Goal: Task Accomplishment & Management: Use online tool/utility

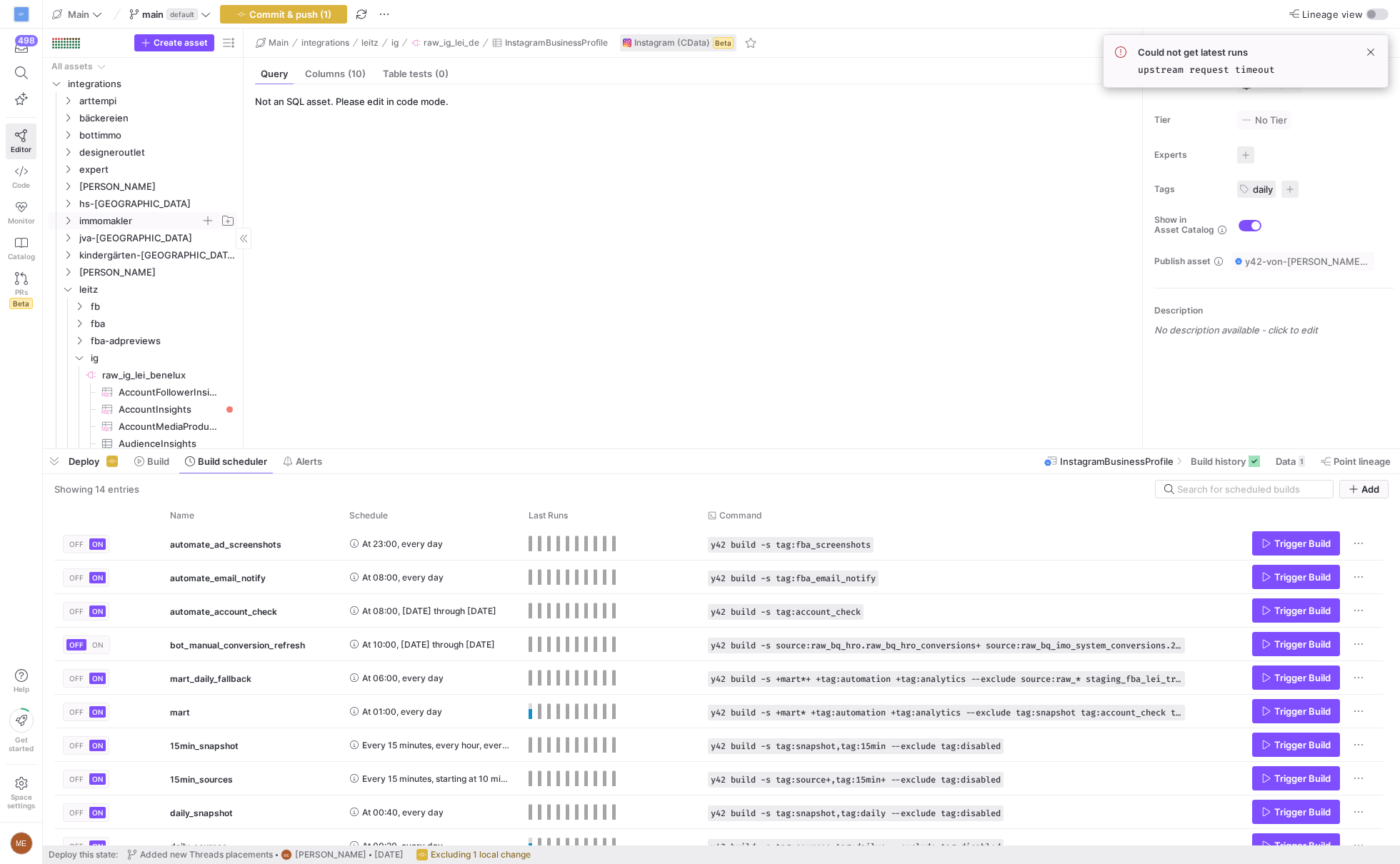
click at [128, 219] on span "immomakler" at bounding box center [139, 221] width 121 height 17
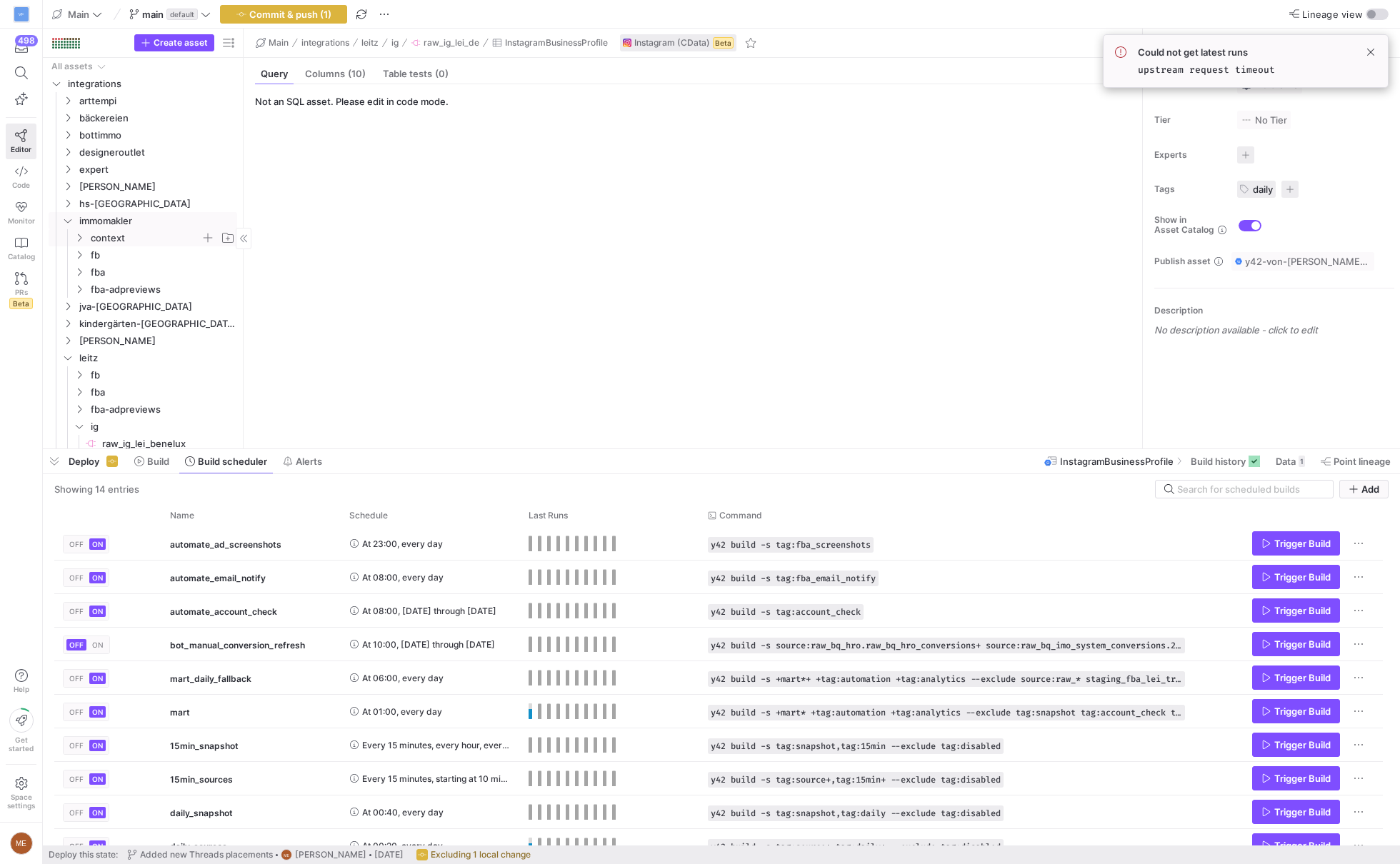
click at [150, 240] on span "context" at bounding box center [145, 238] width 110 height 17
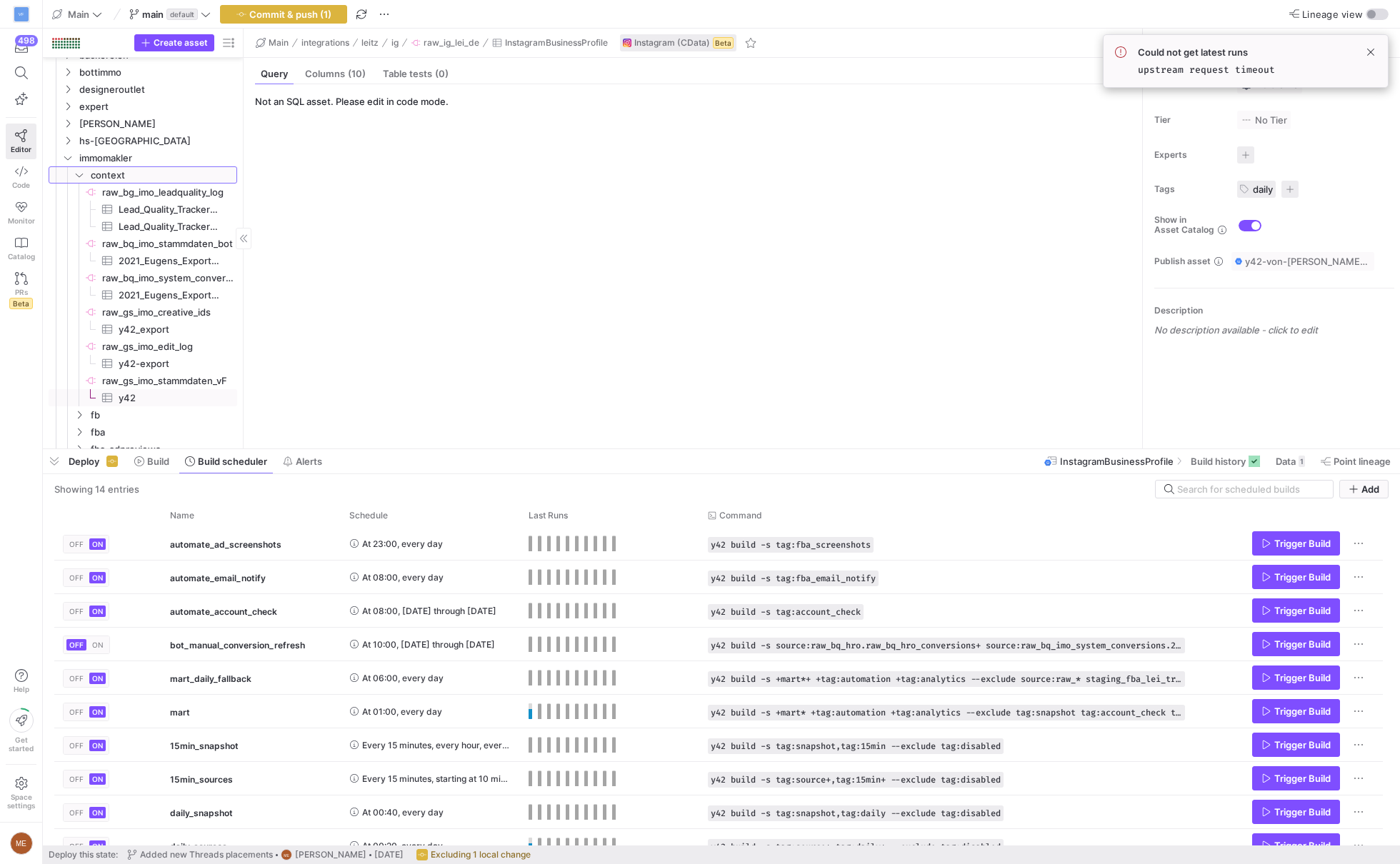
scroll to position [73, 0]
click at [193, 287] on span "2021_Eugens_Exporte_2021_Conversion_Export_Knime​​​​​​​​​" at bounding box center [169, 285] width 102 height 17
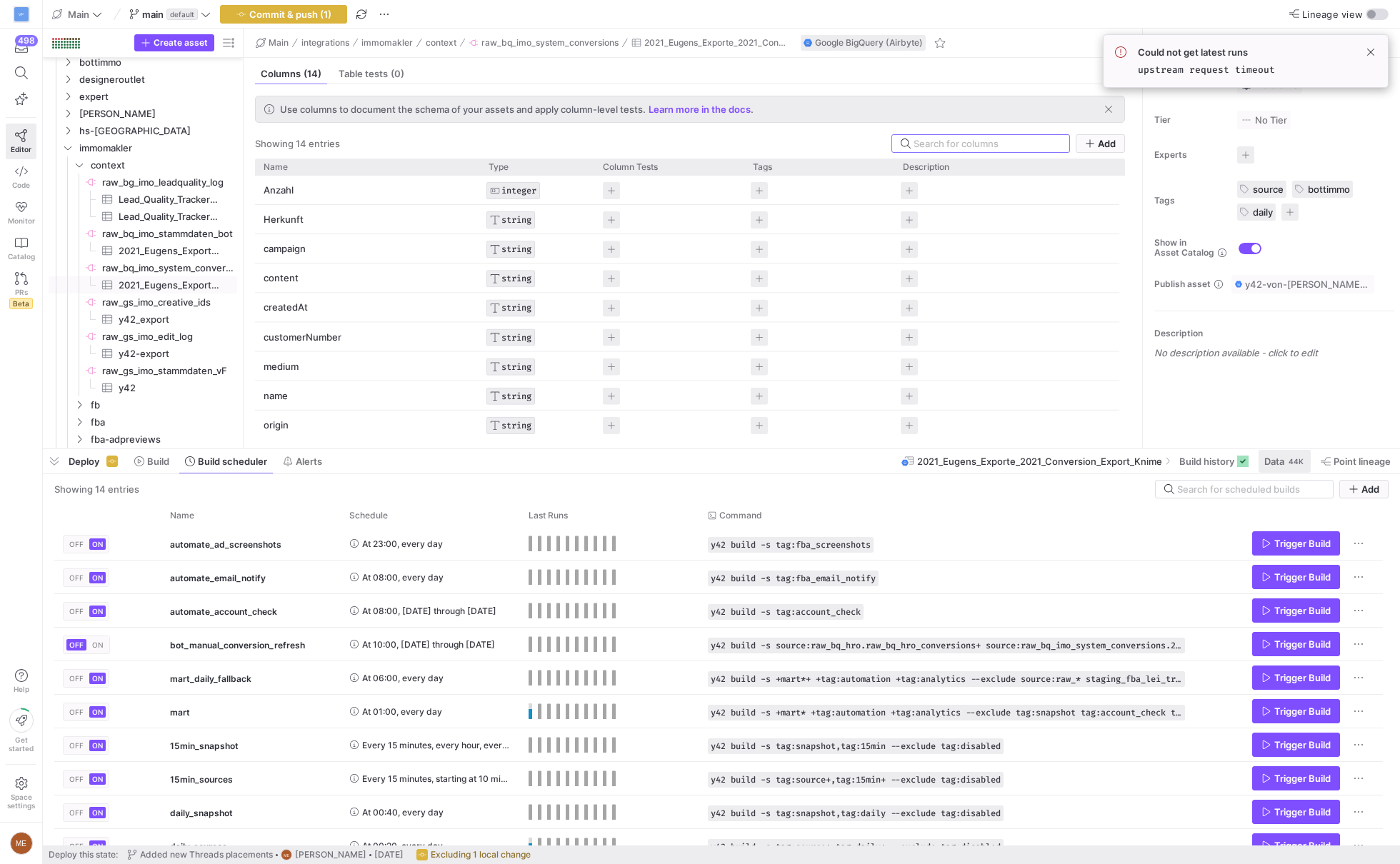
click at [1264, 458] on span "Data" at bounding box center [1274, 462] width 20 height 12
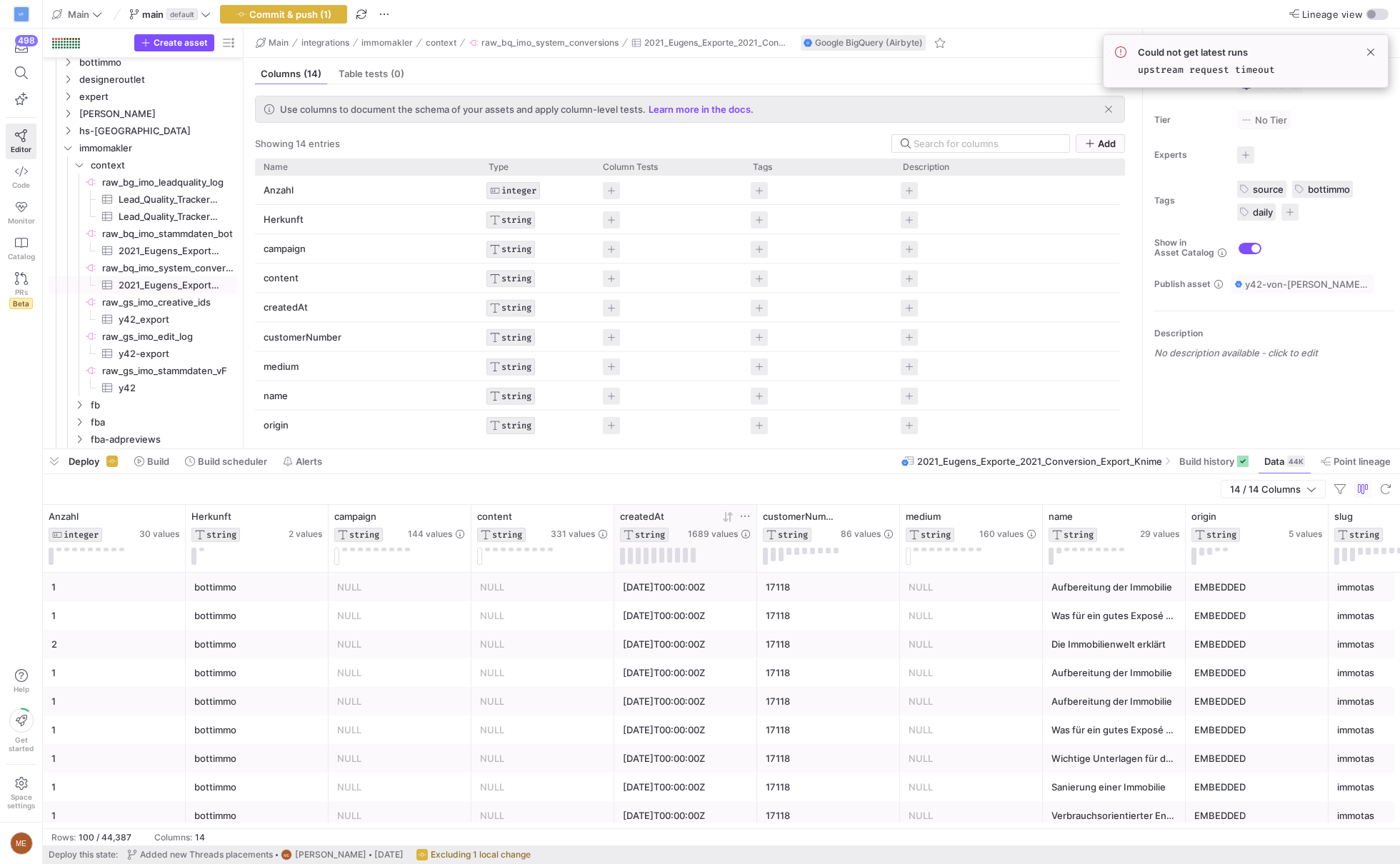
click at [730, 515] on icon at bounding box center [729, 516] width 5 height 10
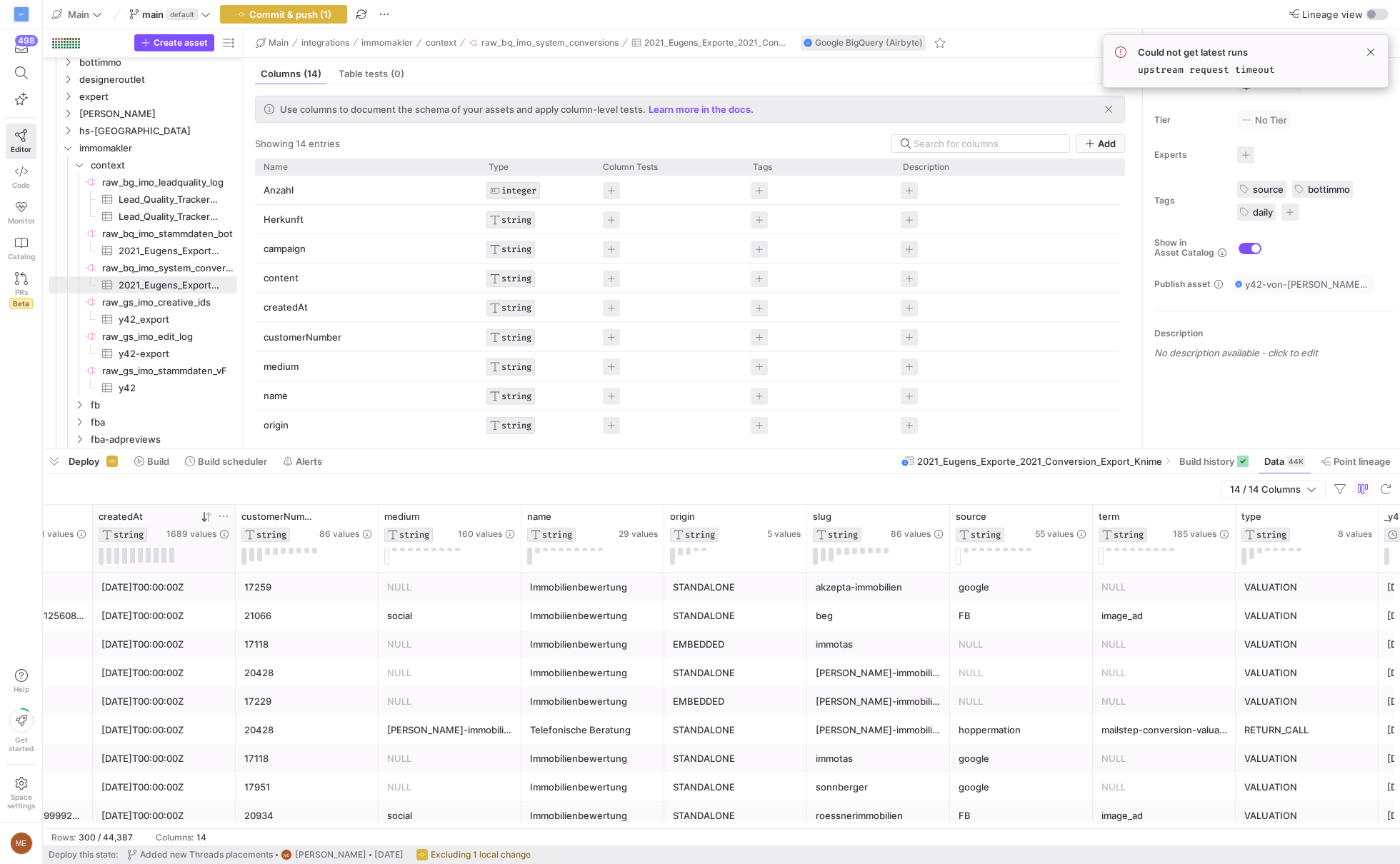
click at [891, 581] on mtx-tooltip-component "For performance purpose, this number is just an approximation - learn more on G…" at bounding box center [938, 568] width 143 height 47
click at [859, 583] on div "akzepta-immobilien" at bounding box center [878, 587] width 126 height 28
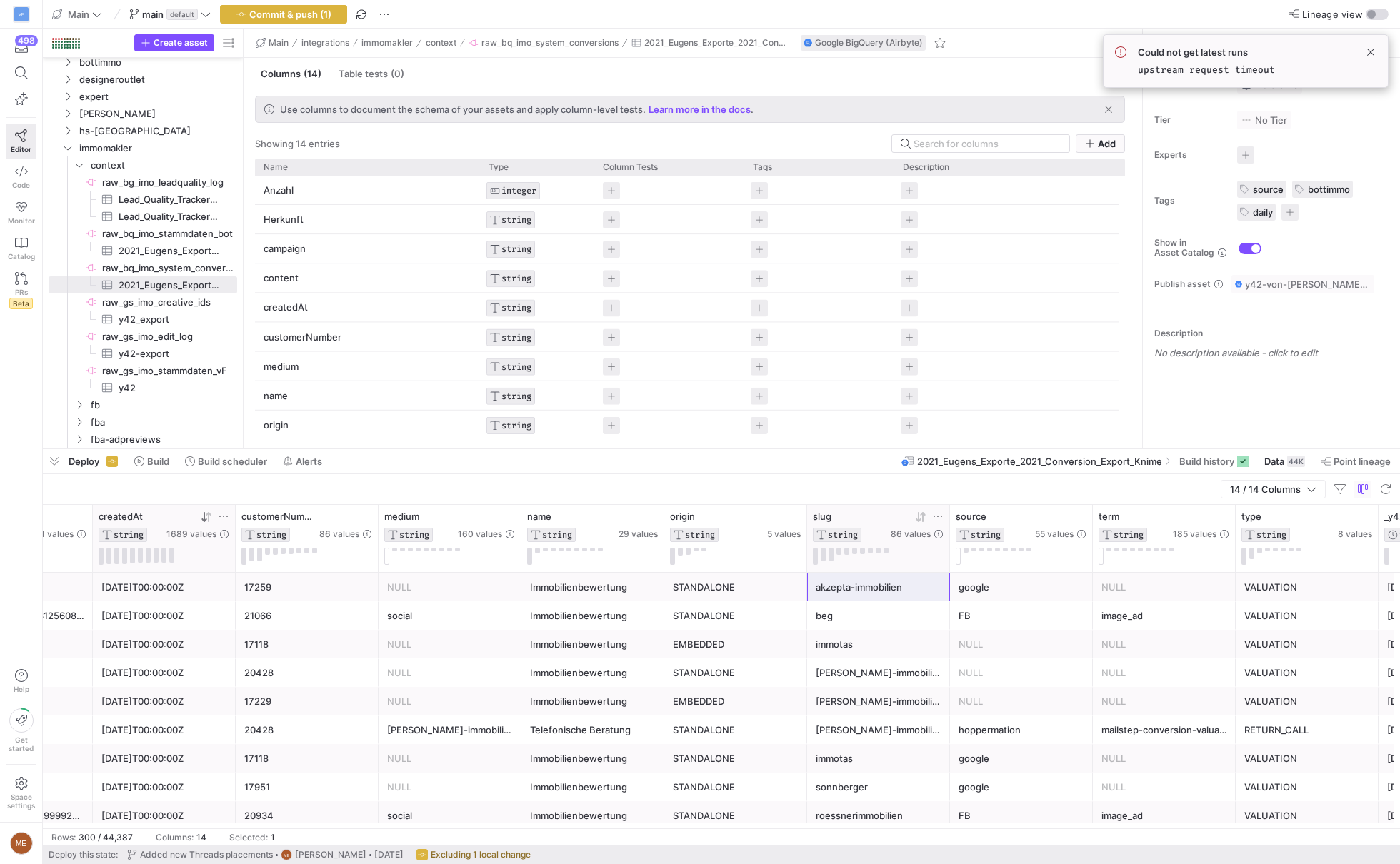
click at [932, 516] on icon at bounding box center [938, 516] width 12 height 12
type input "akzepta-immobilien"
click at [1062, 672] on div "Reset Apply" at bounding box center [1004, 661] width 155 height 30
click at [1062, 666] on button "Apply" at bounding box center [1054, 662] width 44 height 19
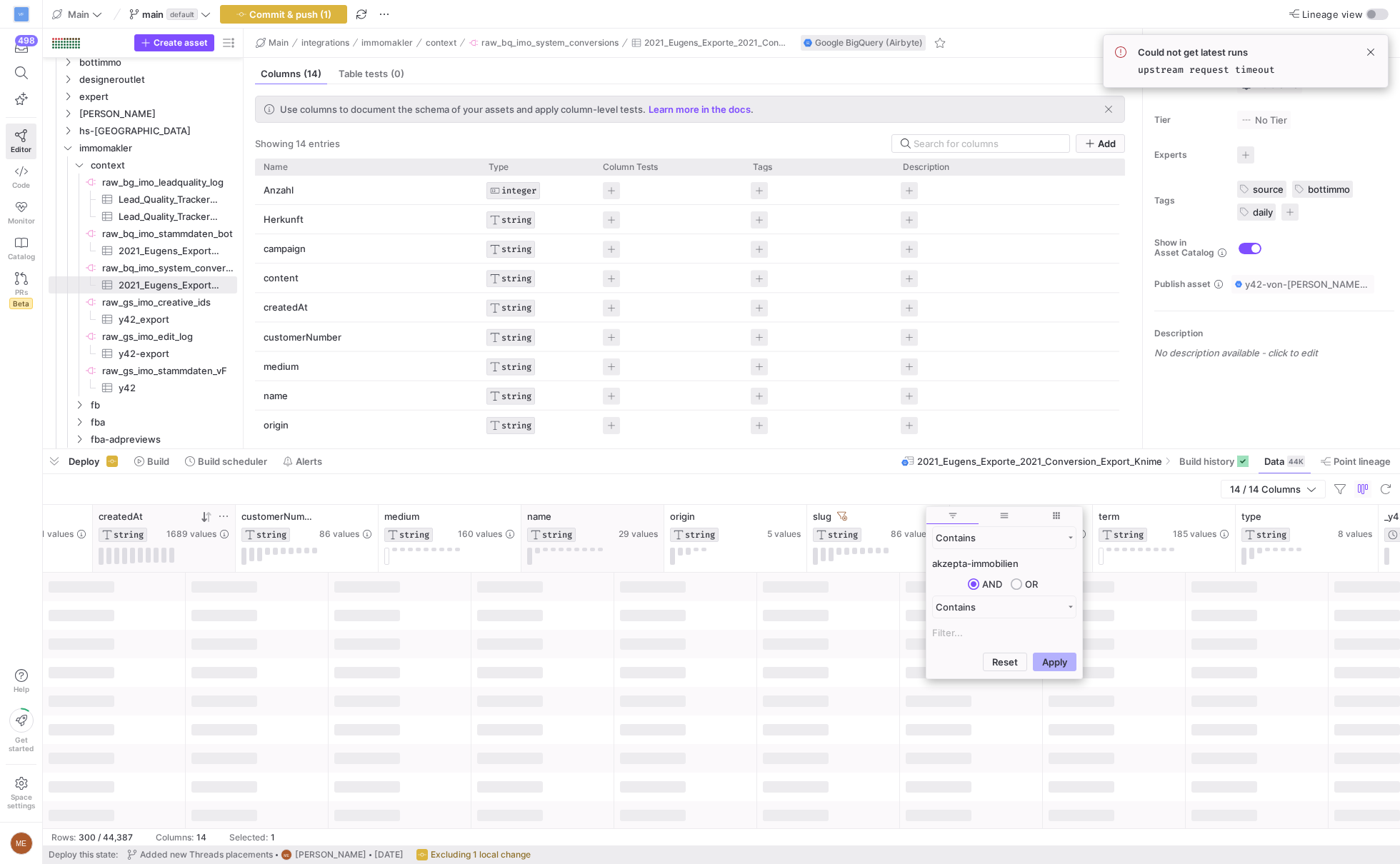
click at [605, 568] on div "name STRING 29 values" at bounding box center [593, 538] width 143 height 67
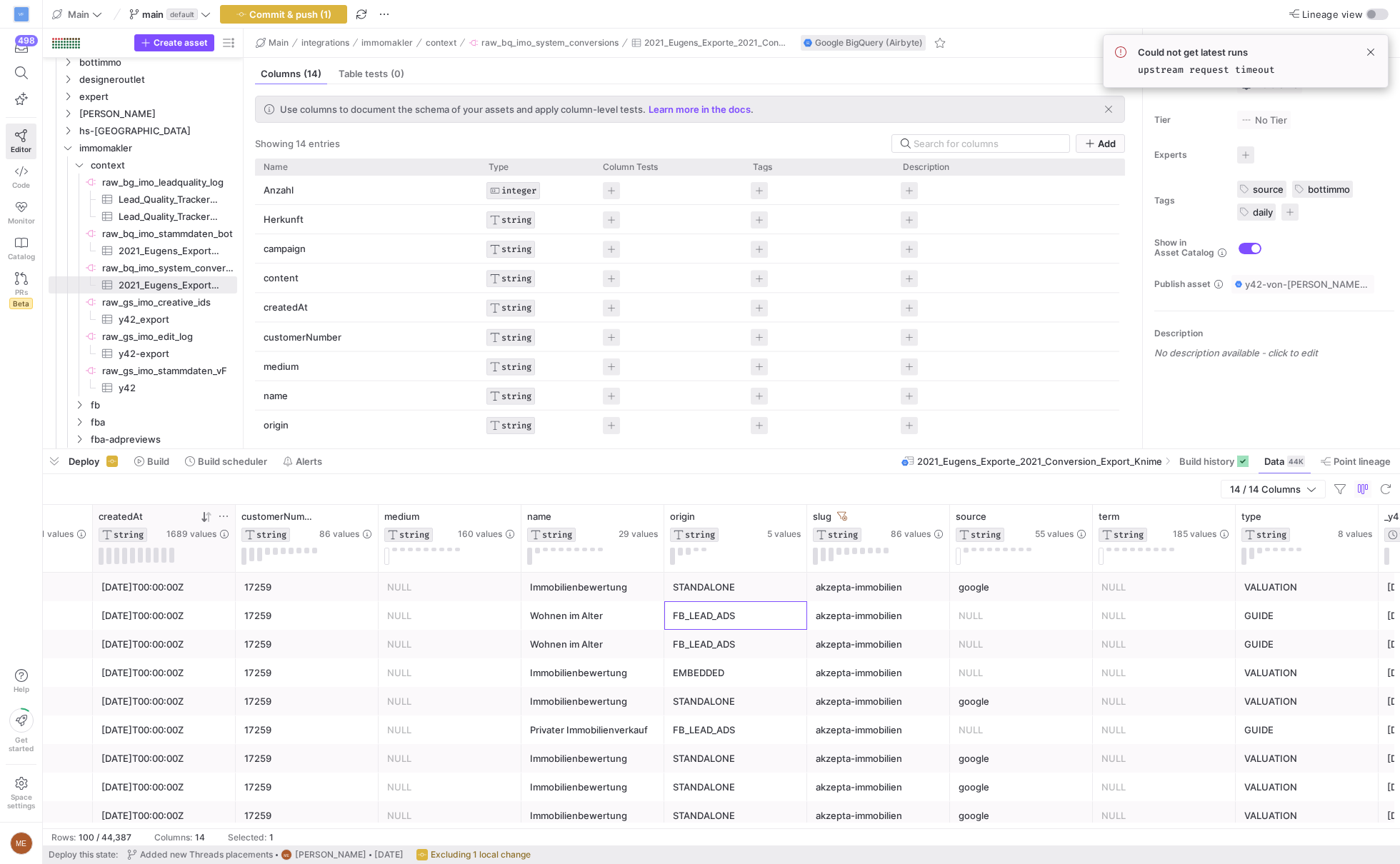
click at [711, 621] on div "FB_LEAD_ADS" at bounding box center [736, 616] width 126 height 28
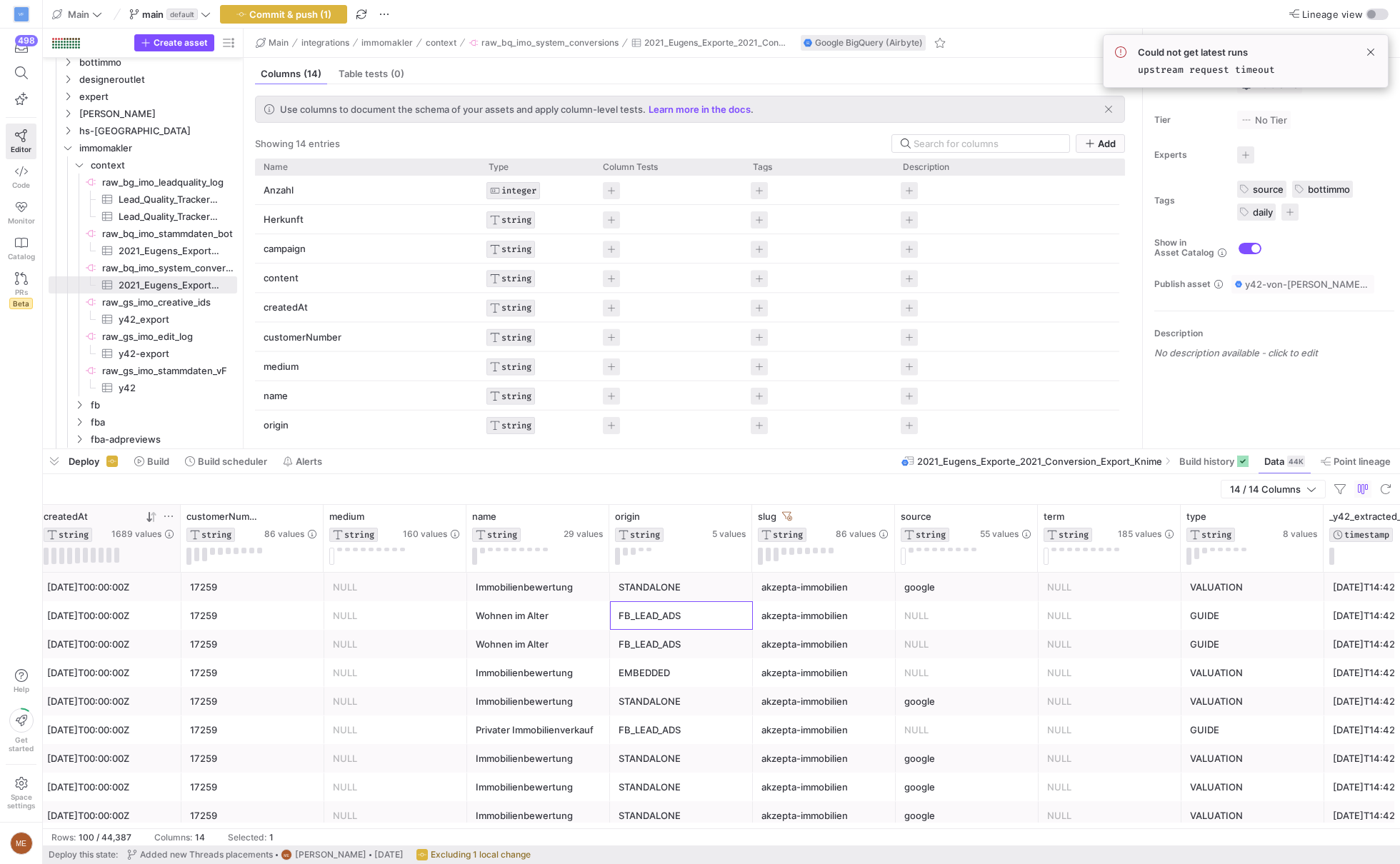
scroll to position [0, 593]
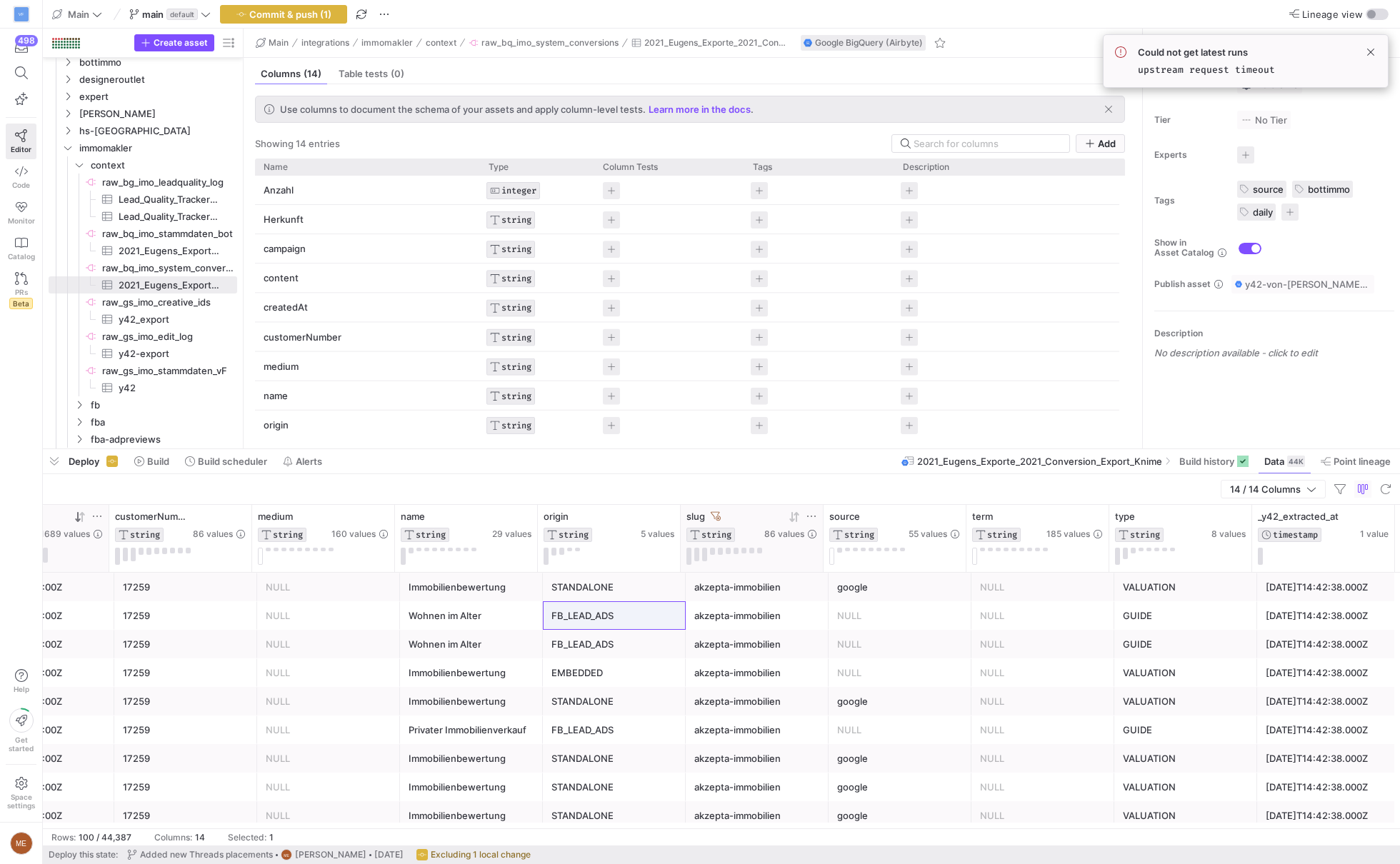
click at [712, 512] on icon at bounding box center [716, 516] width 10 height 10
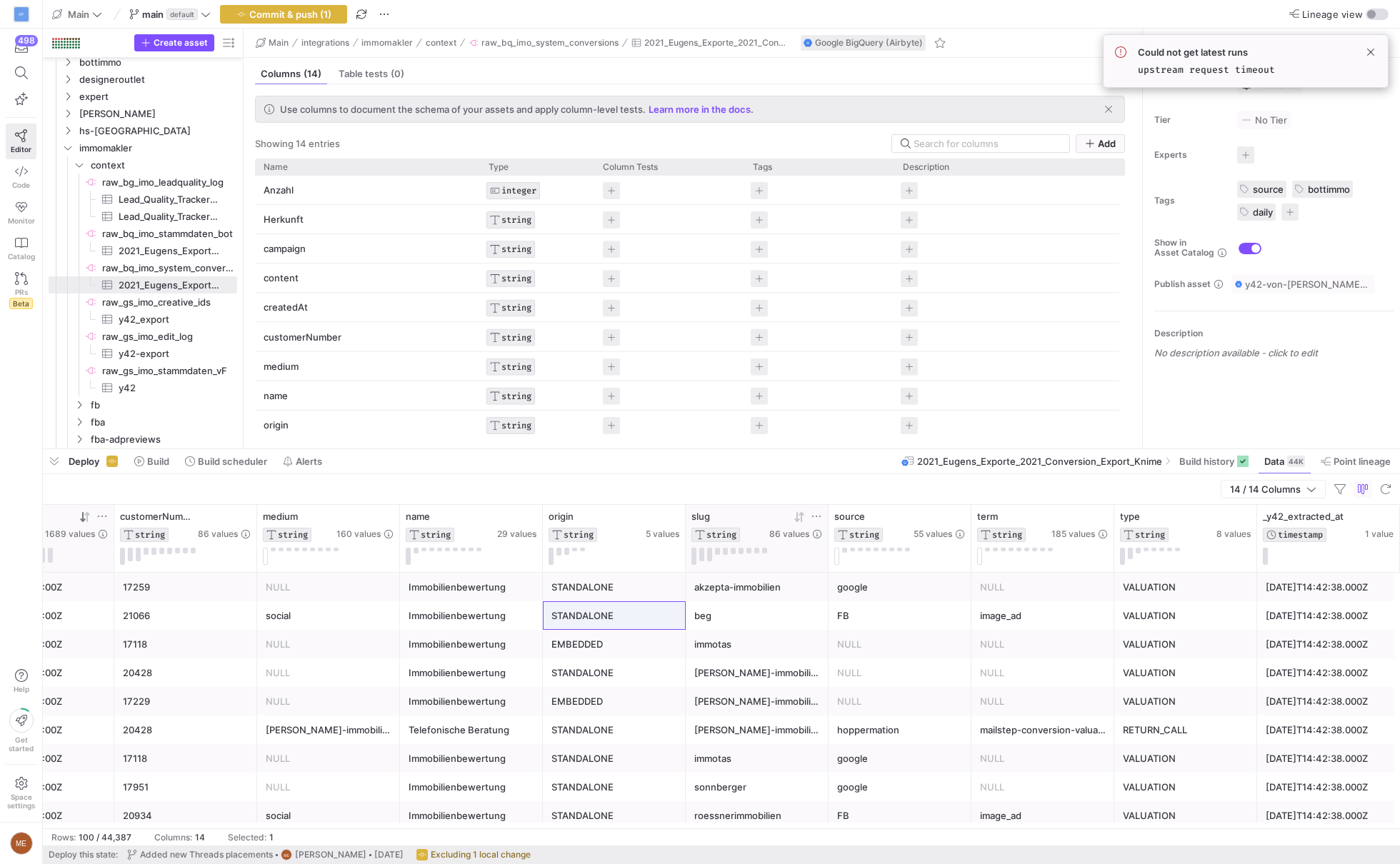
click at [760, 709] on div "[PERSON_NAME]-immobilien" at bounding box center [757, 701] width 126 height 28
click at [818, 516] on icon at bounding box center [817, 516] width 12 height 12
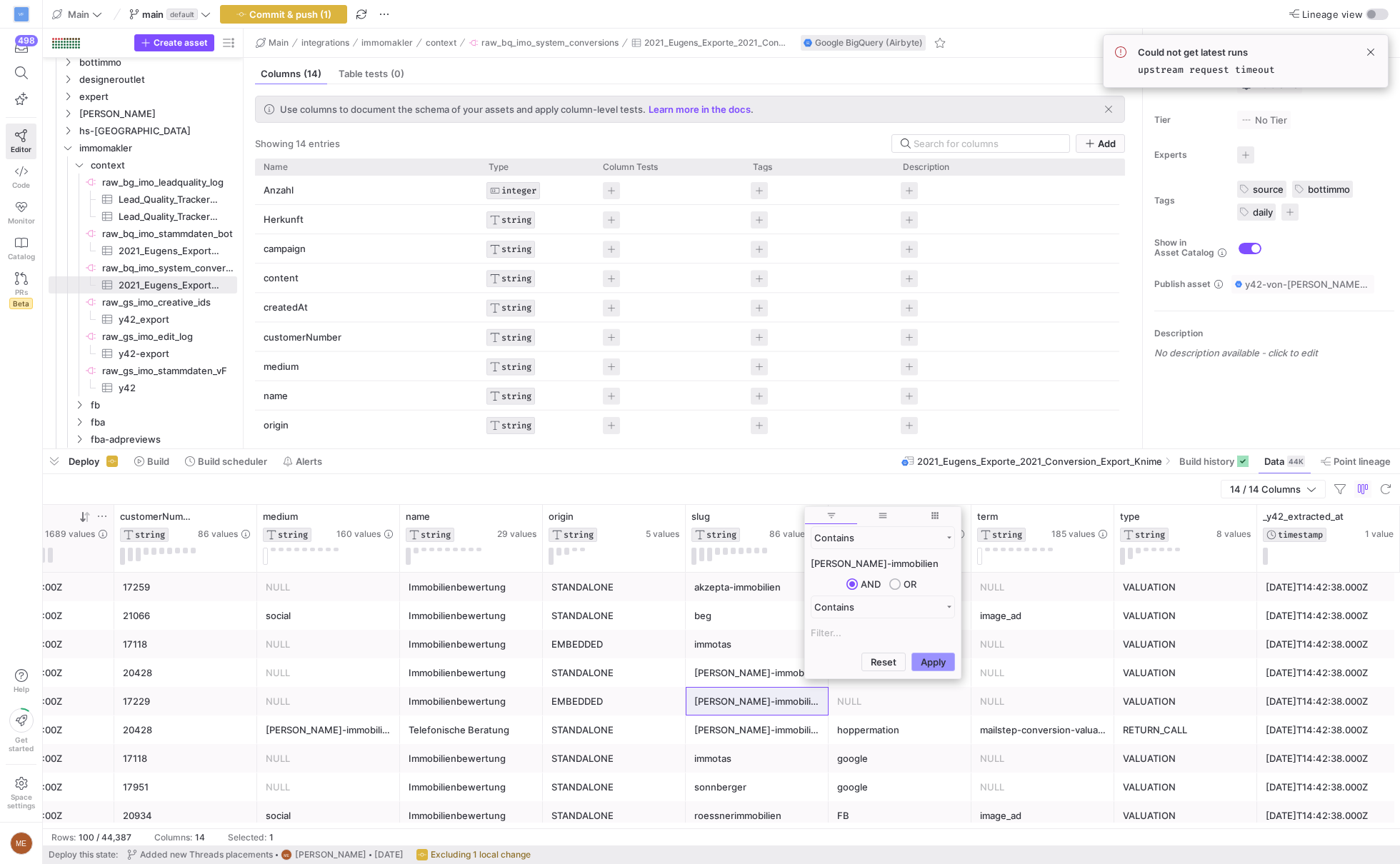
type input "[PERSON_NAME]-immobilien"
click at [943, 665] on button "Apply" at bounding box center [933, 662] width 44 height 19
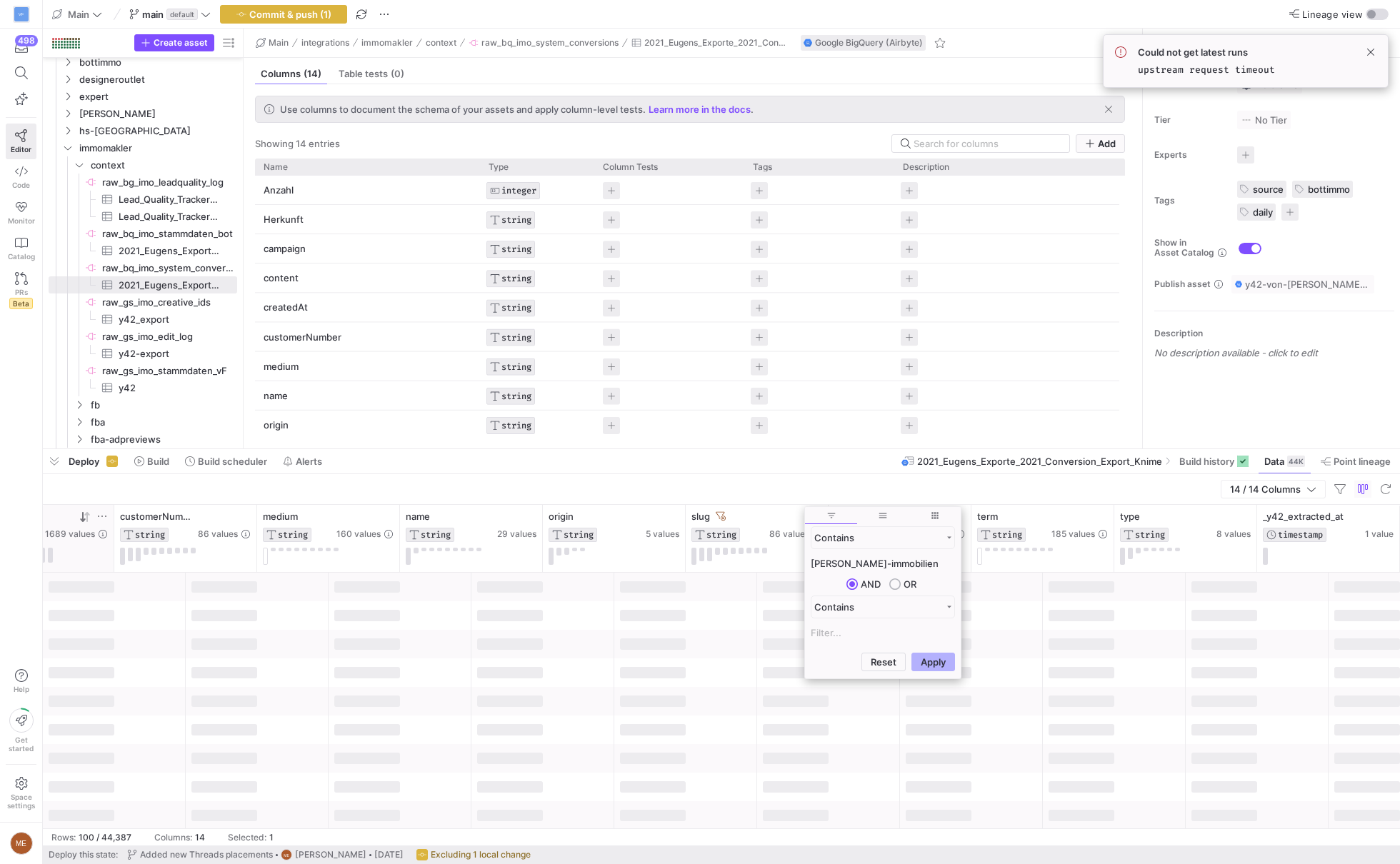
click at [613, 697] on div at bounding box center [542, 701] width 143 height 28
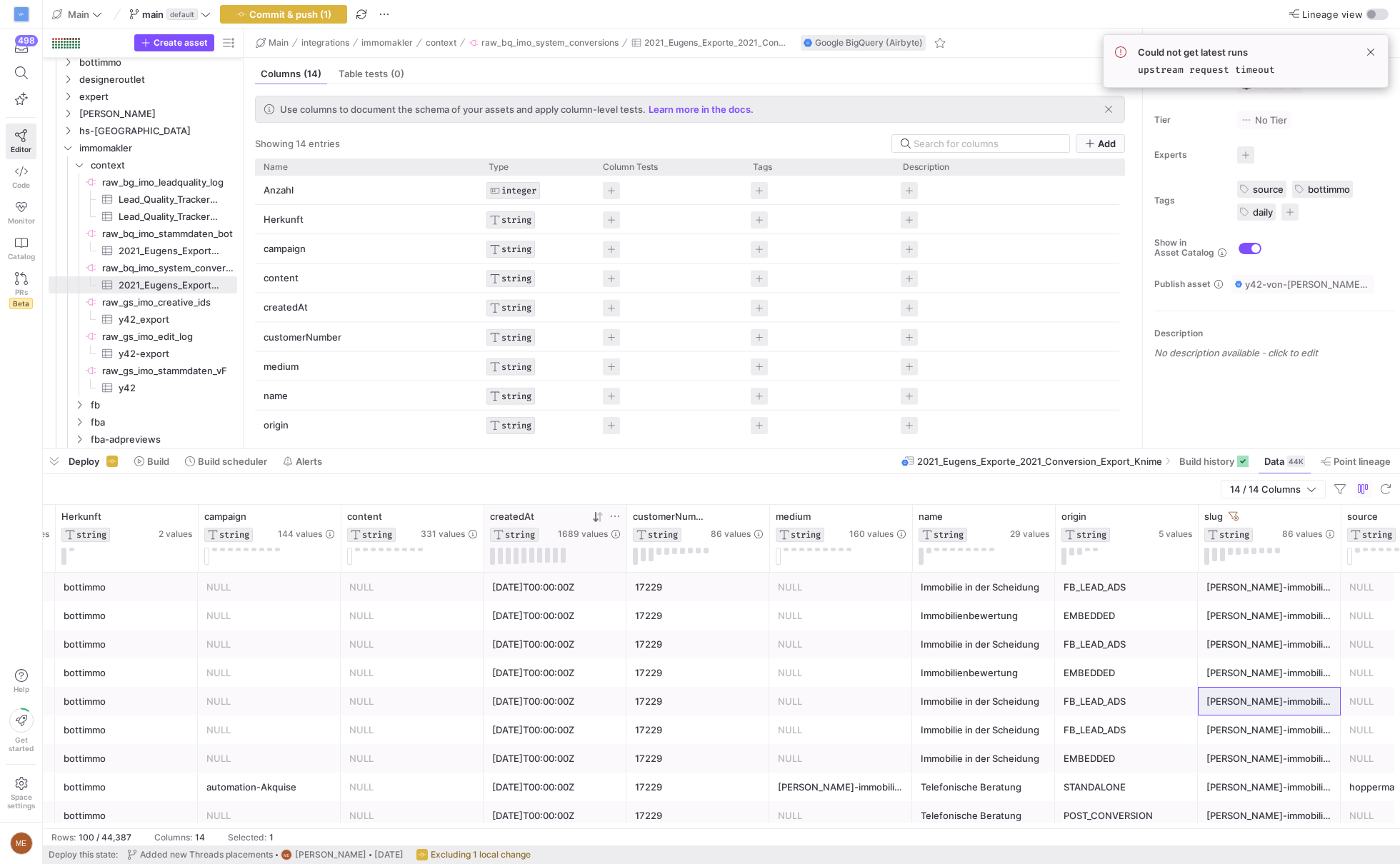
click at [1246, 603] on div "[PERSON_NAME]-immobilien" at bounding box center [1269, 616] width 126 height 28
click at [1262, 590] on div "[PERSON_NAME]-immobilien" at bounding box center [1269, 587] width 126 height 28
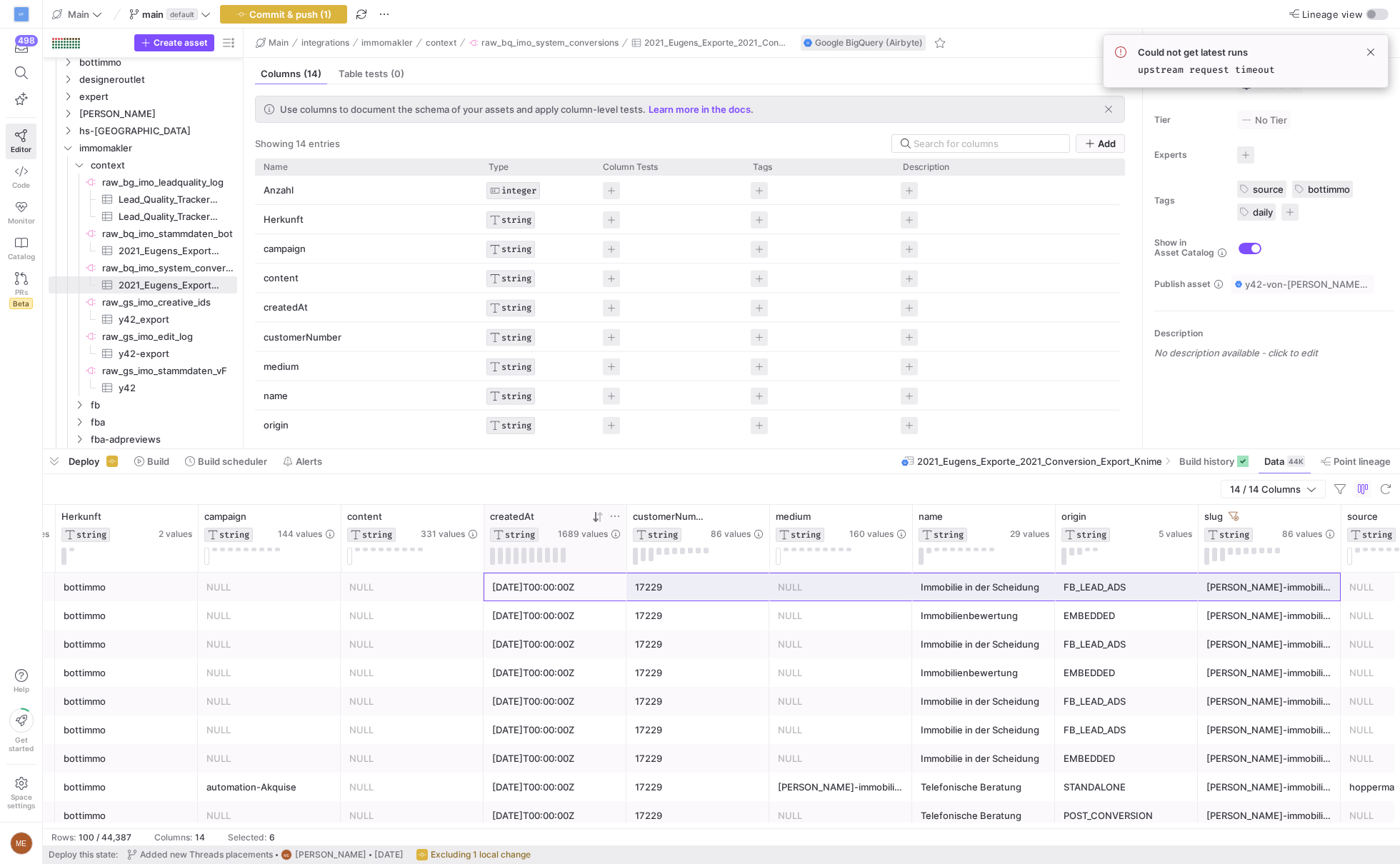
drag, startPoint x: 524, startPoint y: 588, endPoint x: 1315, endPoint y: 592, distance: 791.0
click at [1315, 592] on div "NULL [DATE]T00:00:00Z 17229 NULL Immobilie in der Scheidung FB_LEAD_ADS [PERSON…" at bounding box center [912, 587] width 2000 height 28
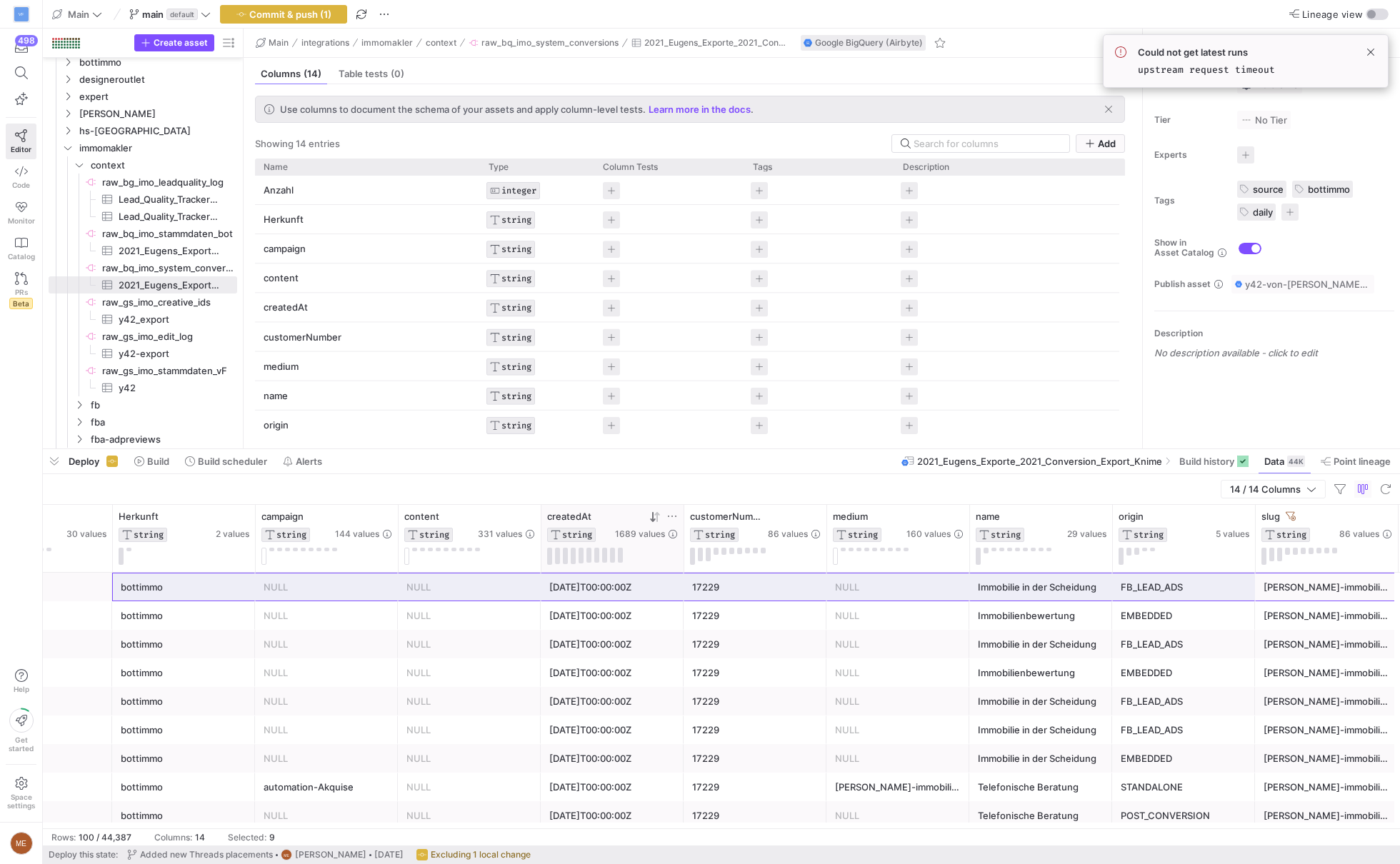
drag, startPoint x: 1315, startPoint y: 592, endPoint x: 215, endPoint y: 583, distance: 1100.0
click at [215, 583] on div "NULL [DATE]T00:00:00Z 17229 NULL Immobilie in der Scheidung FB_LEAD_ADS [PERSON…" at bounding box center [969, 587] width 2000 height 28
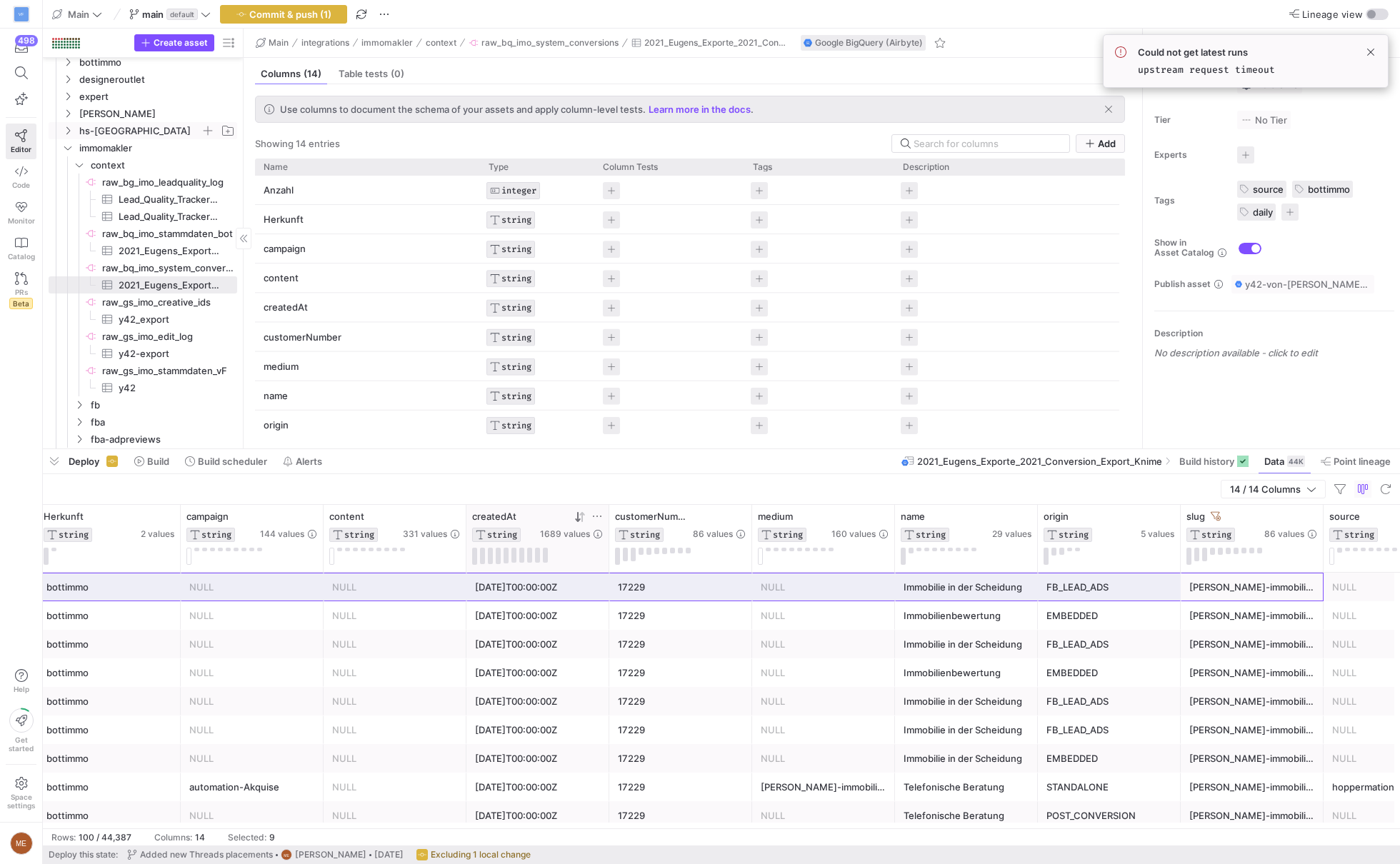
scroll to position [0, 0]
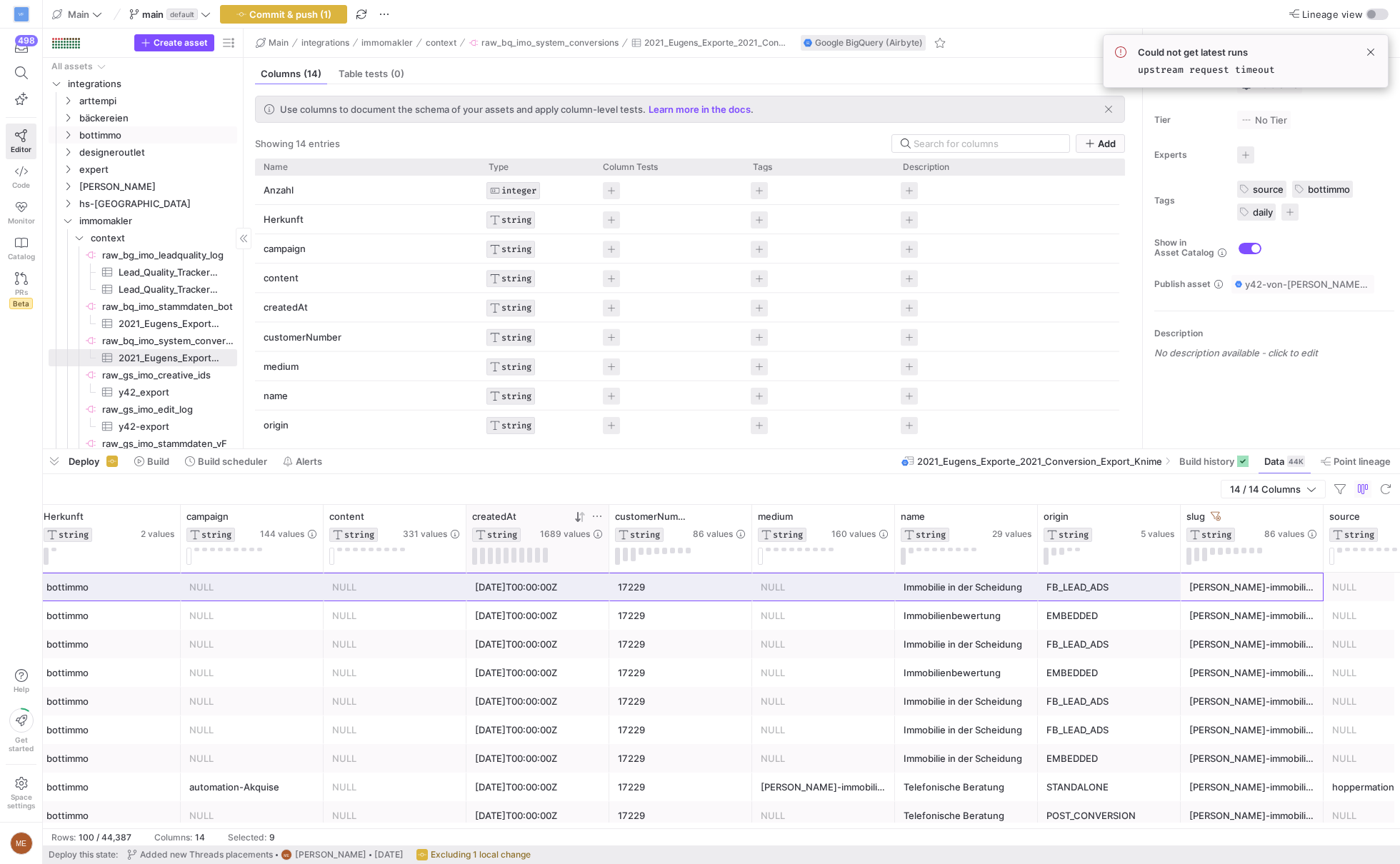
click at [147, 142] on link "bottimmo" at bounding box center [143, 135] width 189 height 17
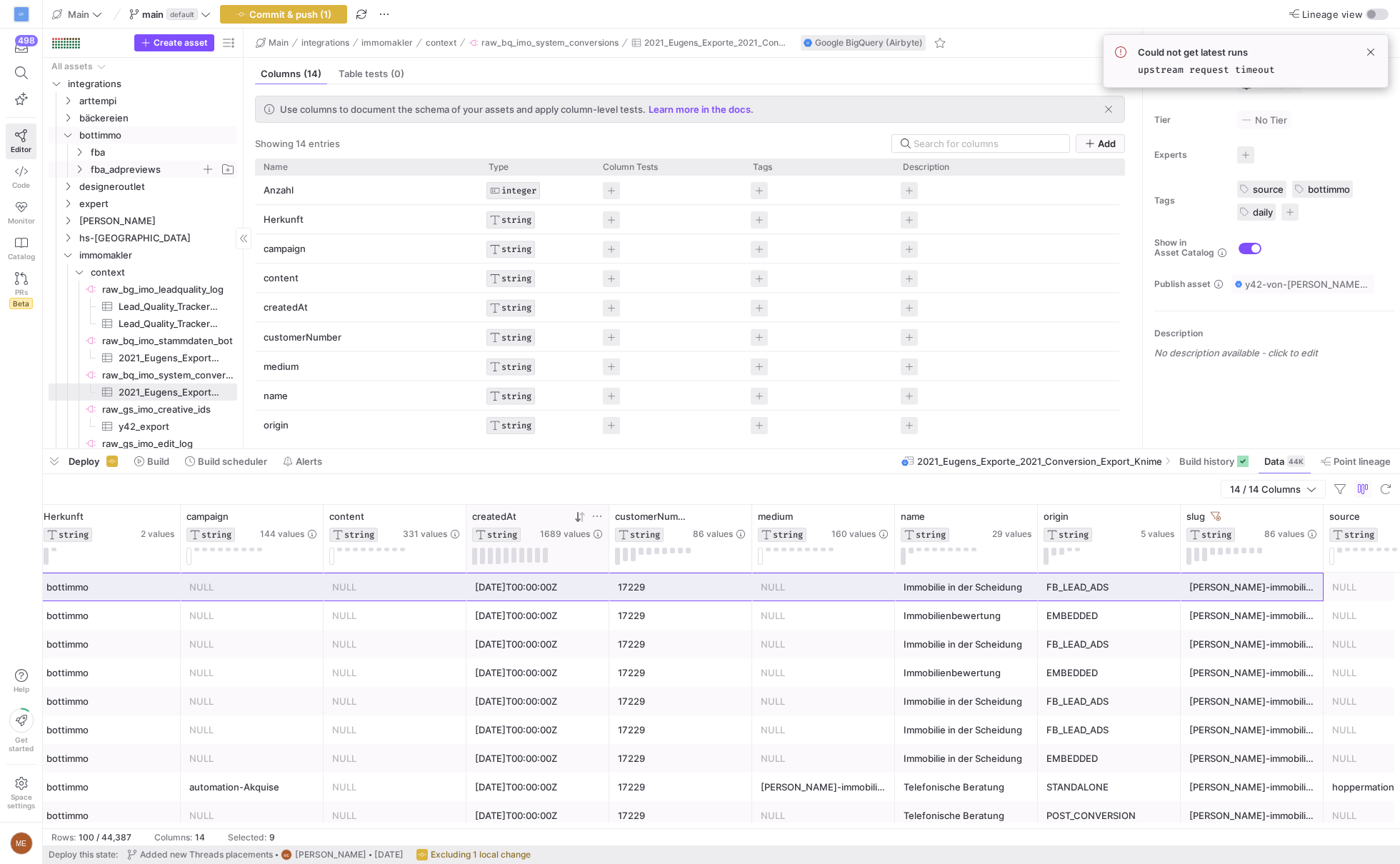
click at [145, 163] on span "fba_adpreviews" at bounding box center [145, 169] width 110 height 17
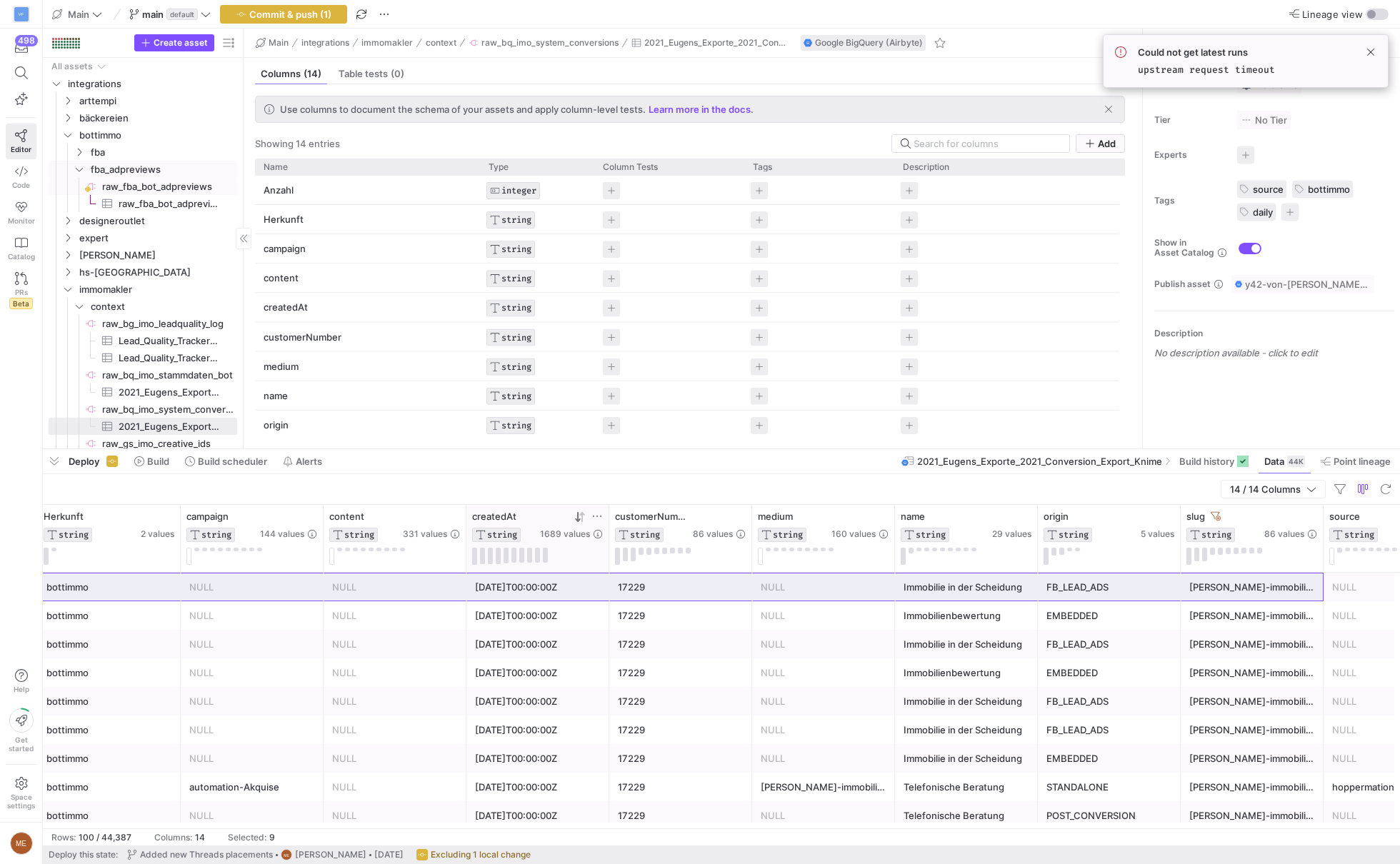
click at [149, 191] on span "raw_fba_bot_adpreviews​​​​​​​​" at bounding box center [168, 187] width 133 height 17
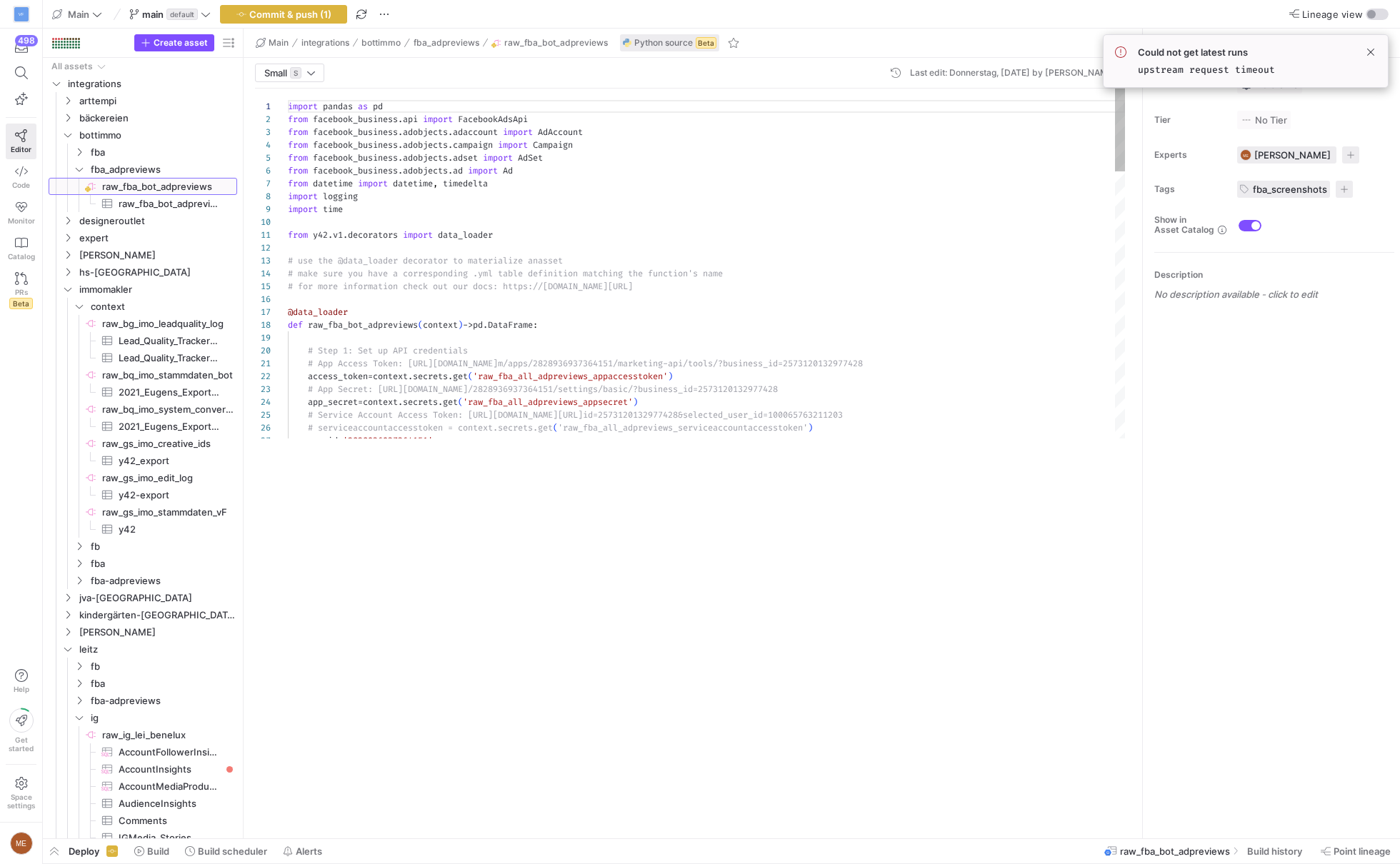
scroll to position [129, 0]
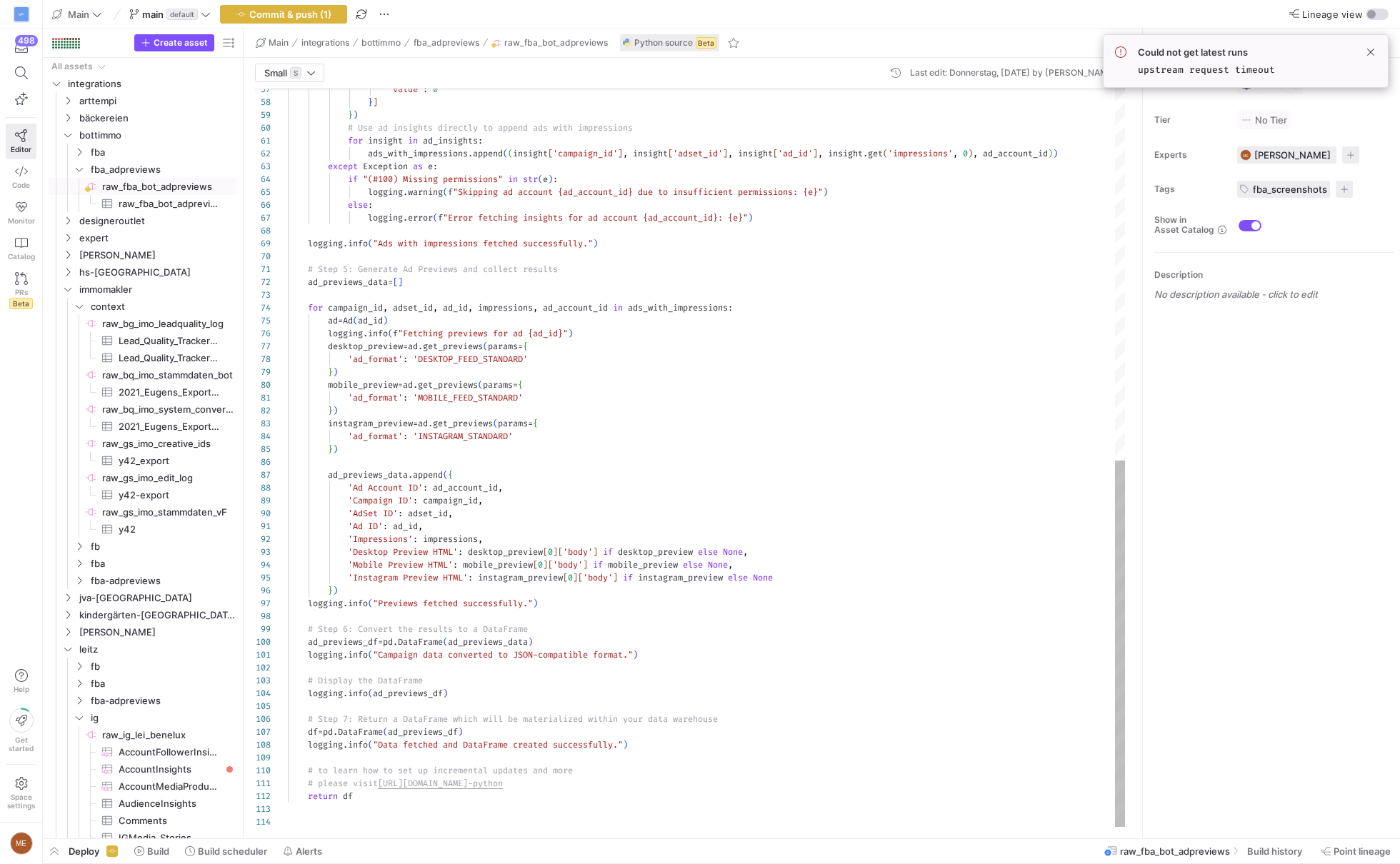
click at [802, 510] on div "'value' : 0 } ] } ) # Use ad insights directly to append ads with impr essions …" at bounding box center [706, 84] width 837 height 1488
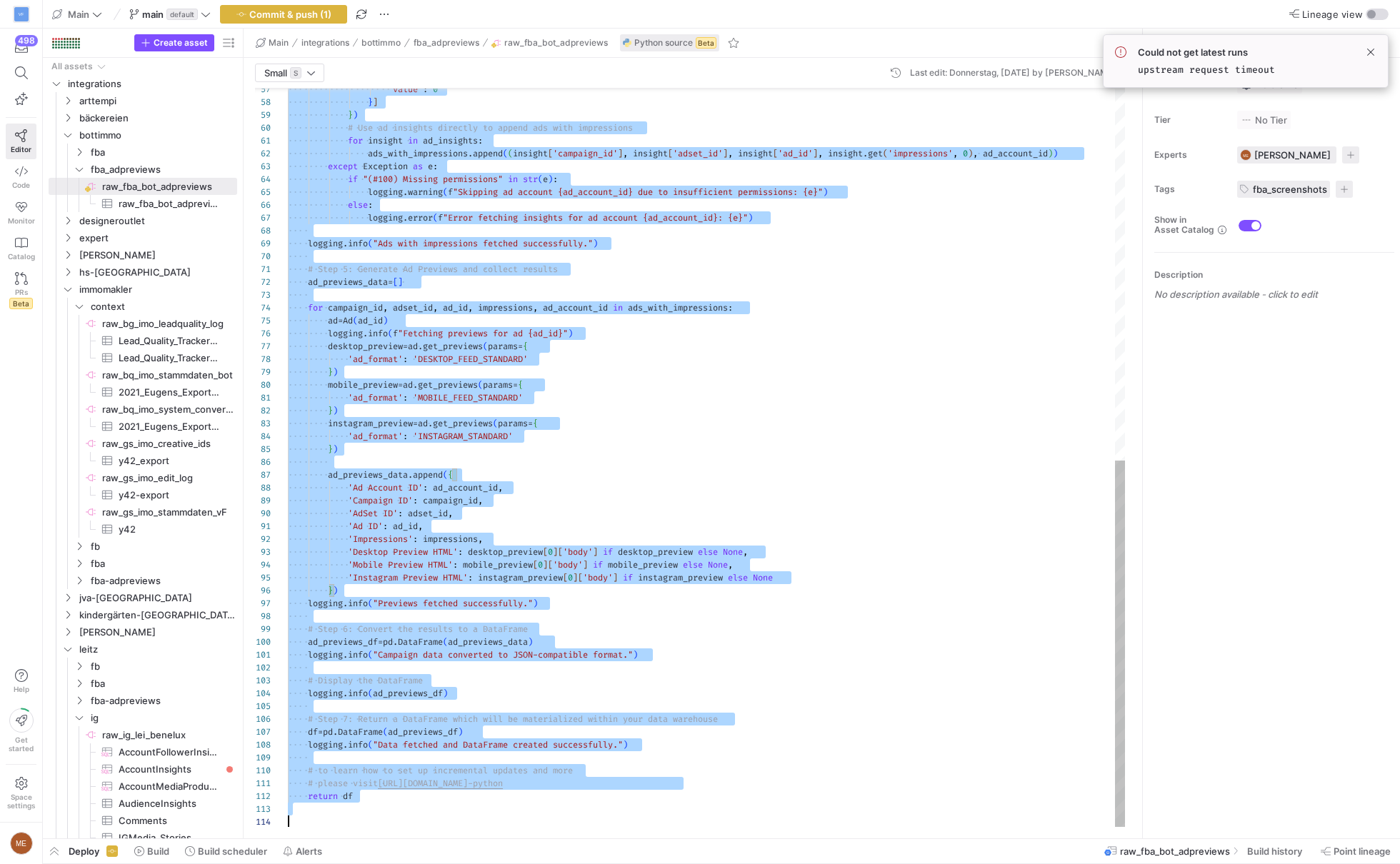
scroll to position [0, 0]
click at [805, 452] on div "'value' : 0 } ] } ) # Use ad insights directly to append ads with impr essions …" at bounding box center [706, 84] width 837 height 1488
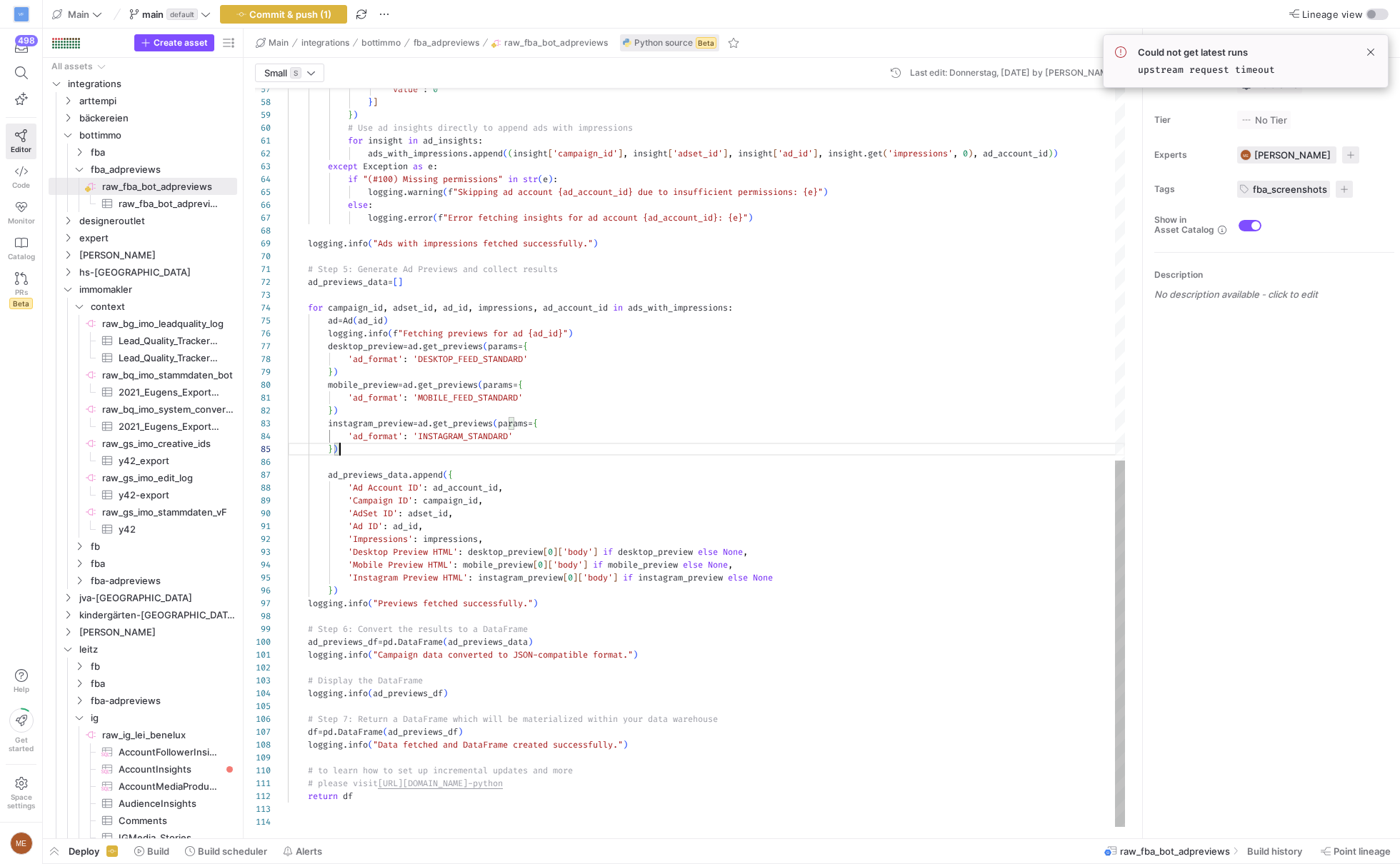
click at [813, 482] on div "'value' : 0 } ] } ) # Use ad insights directly to append ads with impr essions …" at bounding box center [706, 84] width 837 height 1488
click at [848, 510] on div "'value' : 0 } ] } ) # Use ad insights directly to append ads with impr essions …" at bounding box center [706, 84] width 837 height 1488
click at [858, 529] on div "'value' : 0 } ] } ) # Use ad insights directly to append ads with impr essions …" at bounding box center [706, 84] width 837 height 1488
type textarea "'Ad ID': ad_id, 'Impressions': impressions, 'Desktop Preview HTML': desktop_pre…"
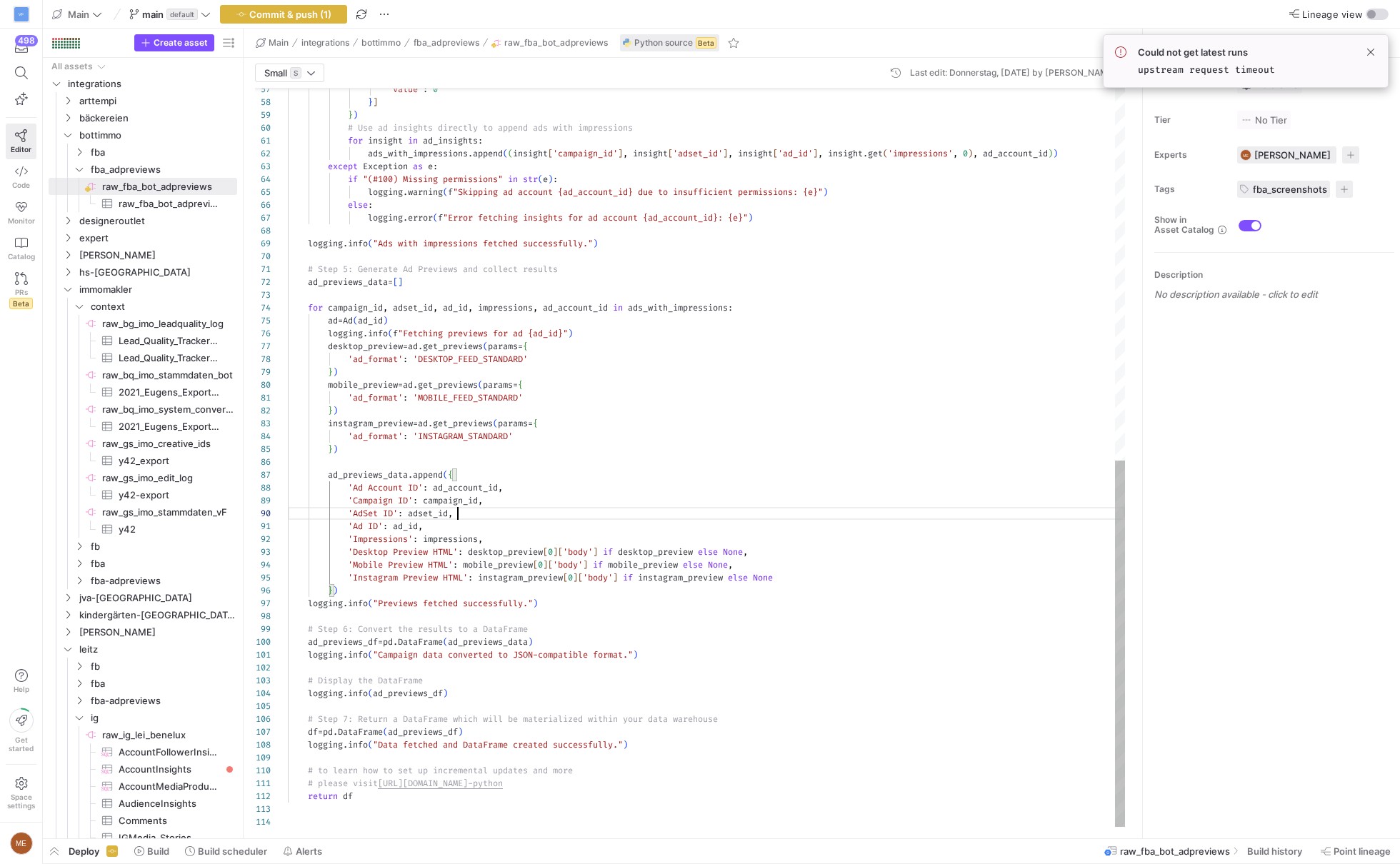
scroll to position [0, 138]
click at [1263, 851] on span "Build history" at bounding box center [1275, 852] width 55 height 12
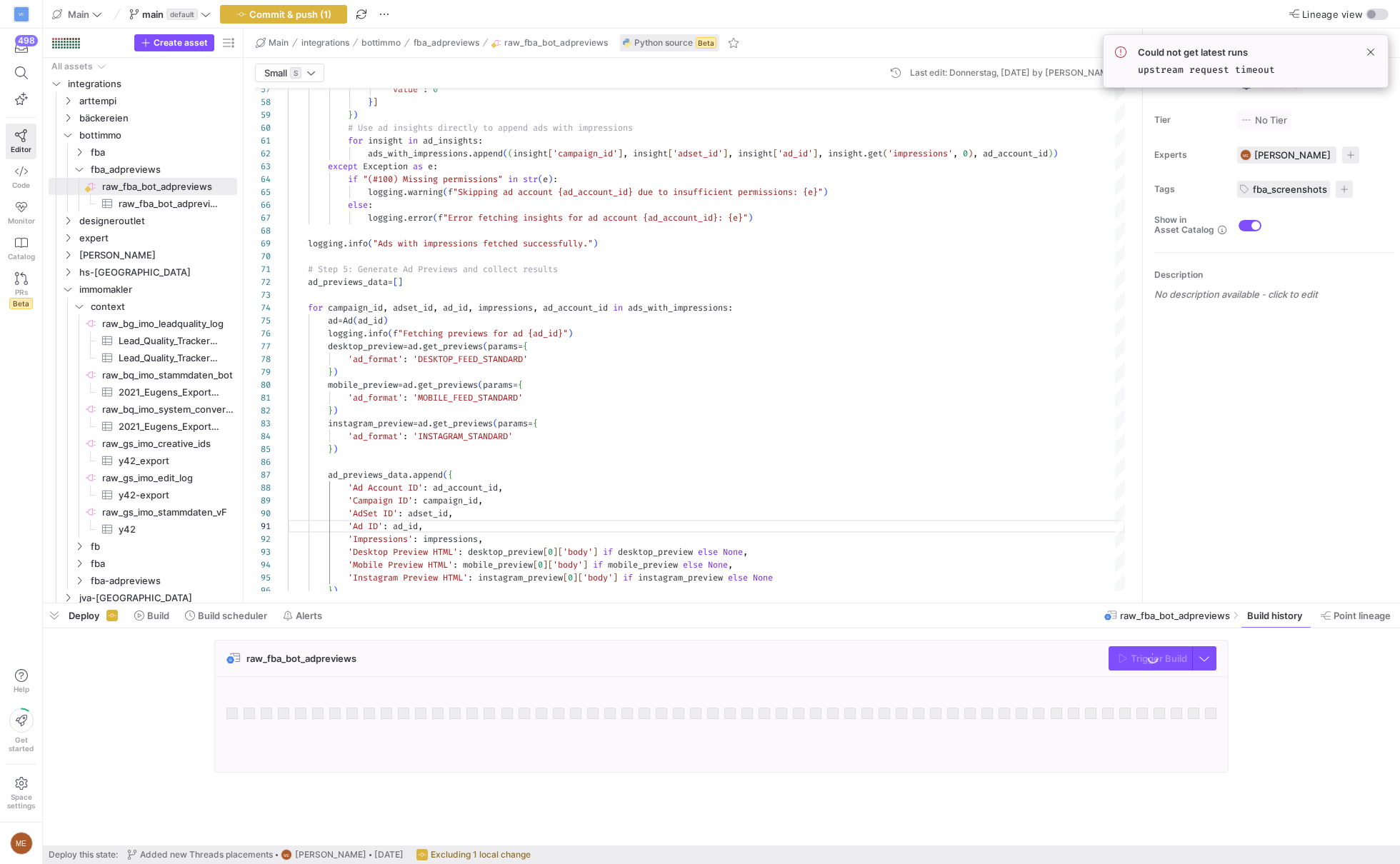
click at [1311, 659] on div "raw_fba_bot_adpreviews Trigger Build" at bounding box center [718, 710] width 1351 height 142
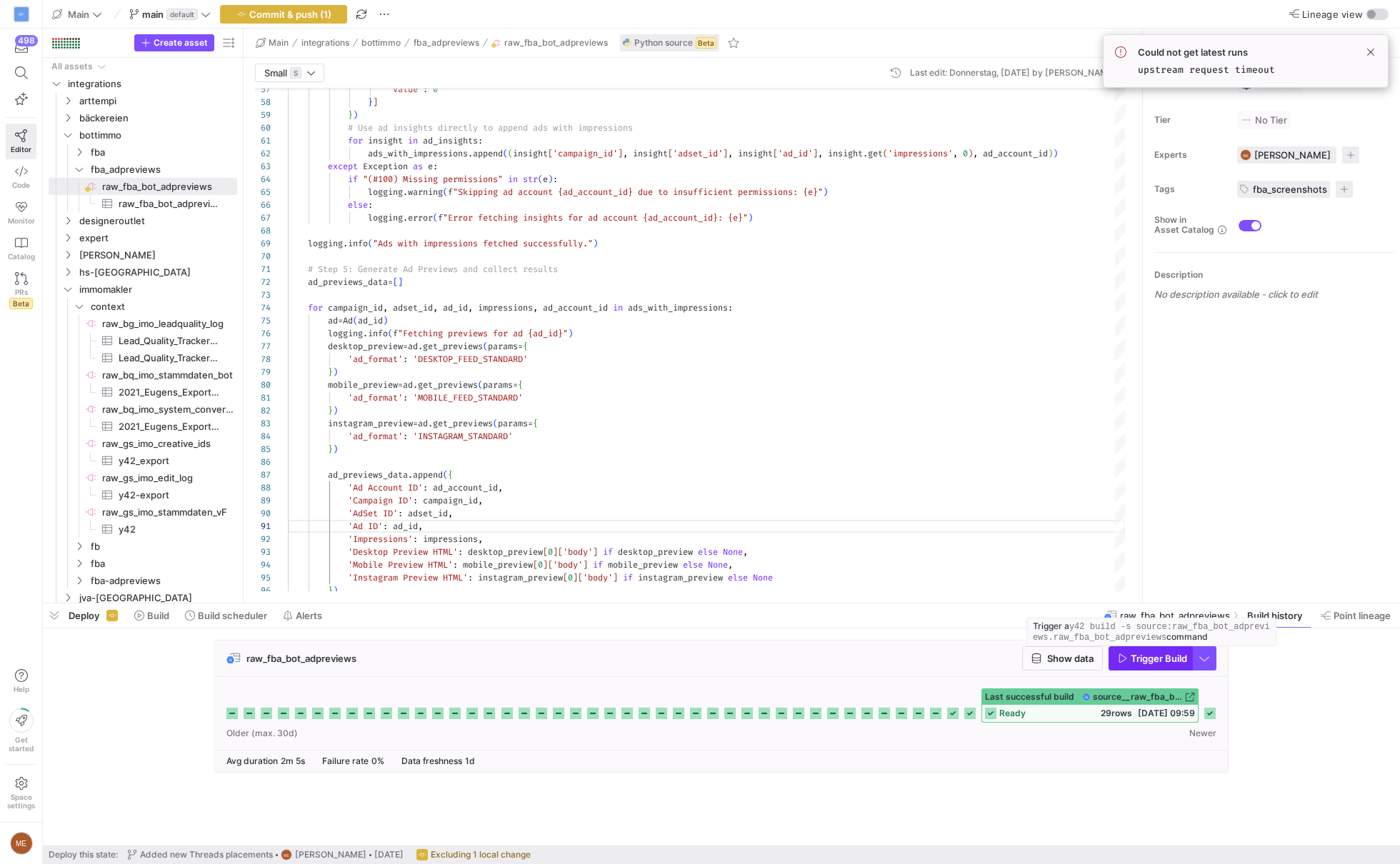
click at [1169, 656] on span "Trigger Build" at bounding box center [1159, 659] width 57 height 12
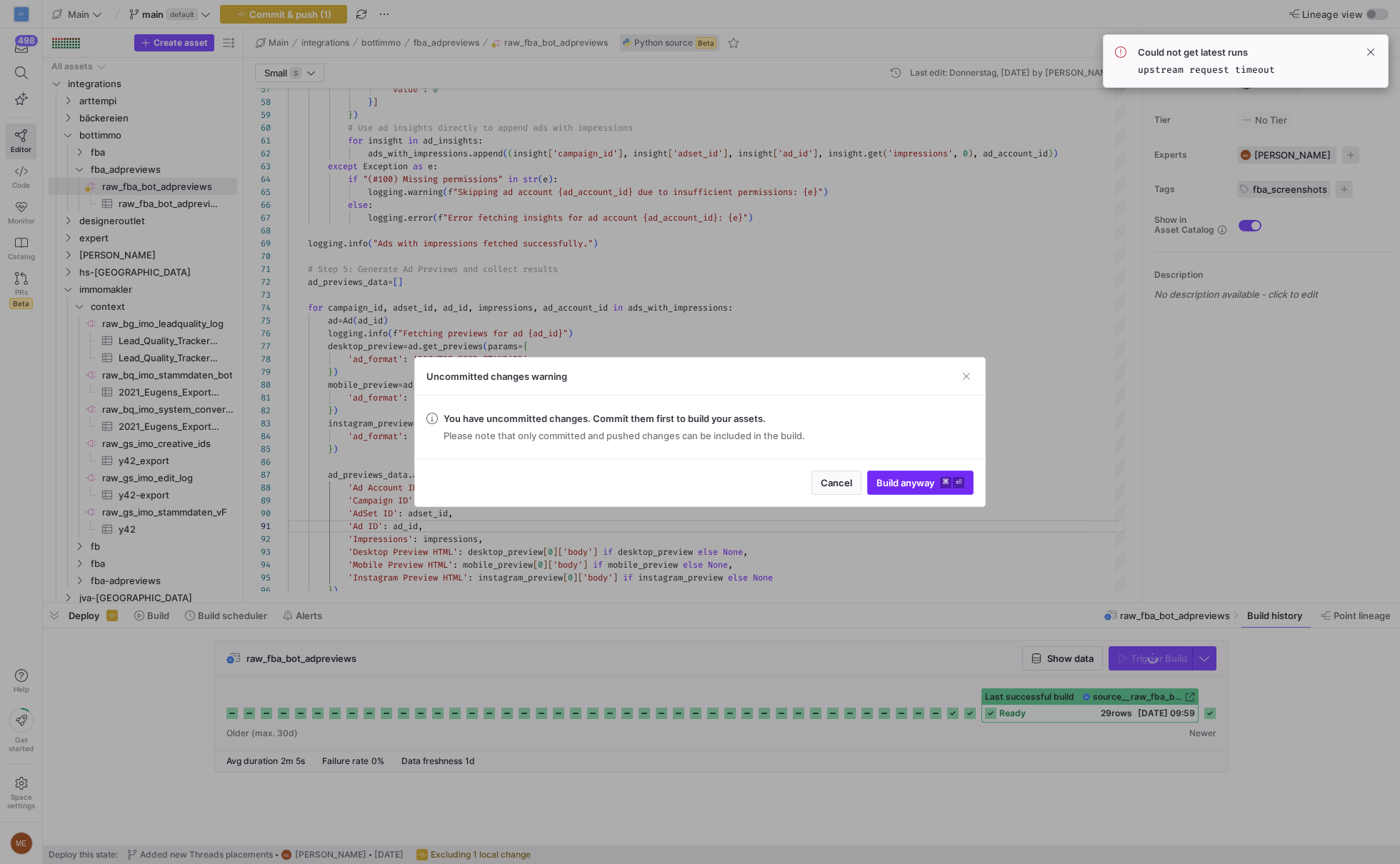
click at [905, 482] on span "Build anyway ⌘ ⏎" at bounding box center [920, 483] width 88 height 12
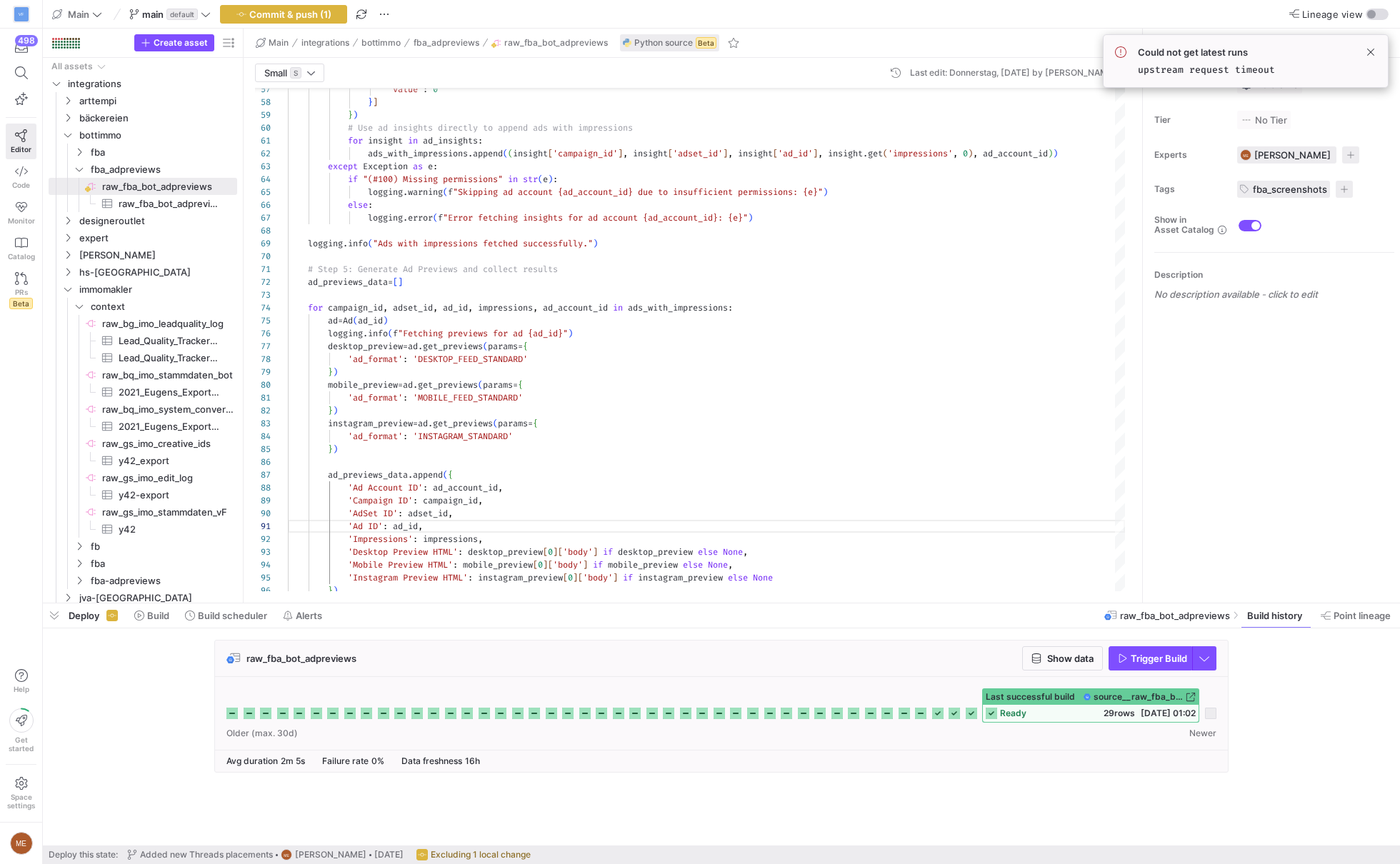
click at [1380, 680] on div "raw_fba_bot_adpreviews Show data Trigger Build" at bounding box center [718, 710] width 1351 height 142
click at [145, 614] on span "Build" at bounding box center [152, 616] width 35 height 12
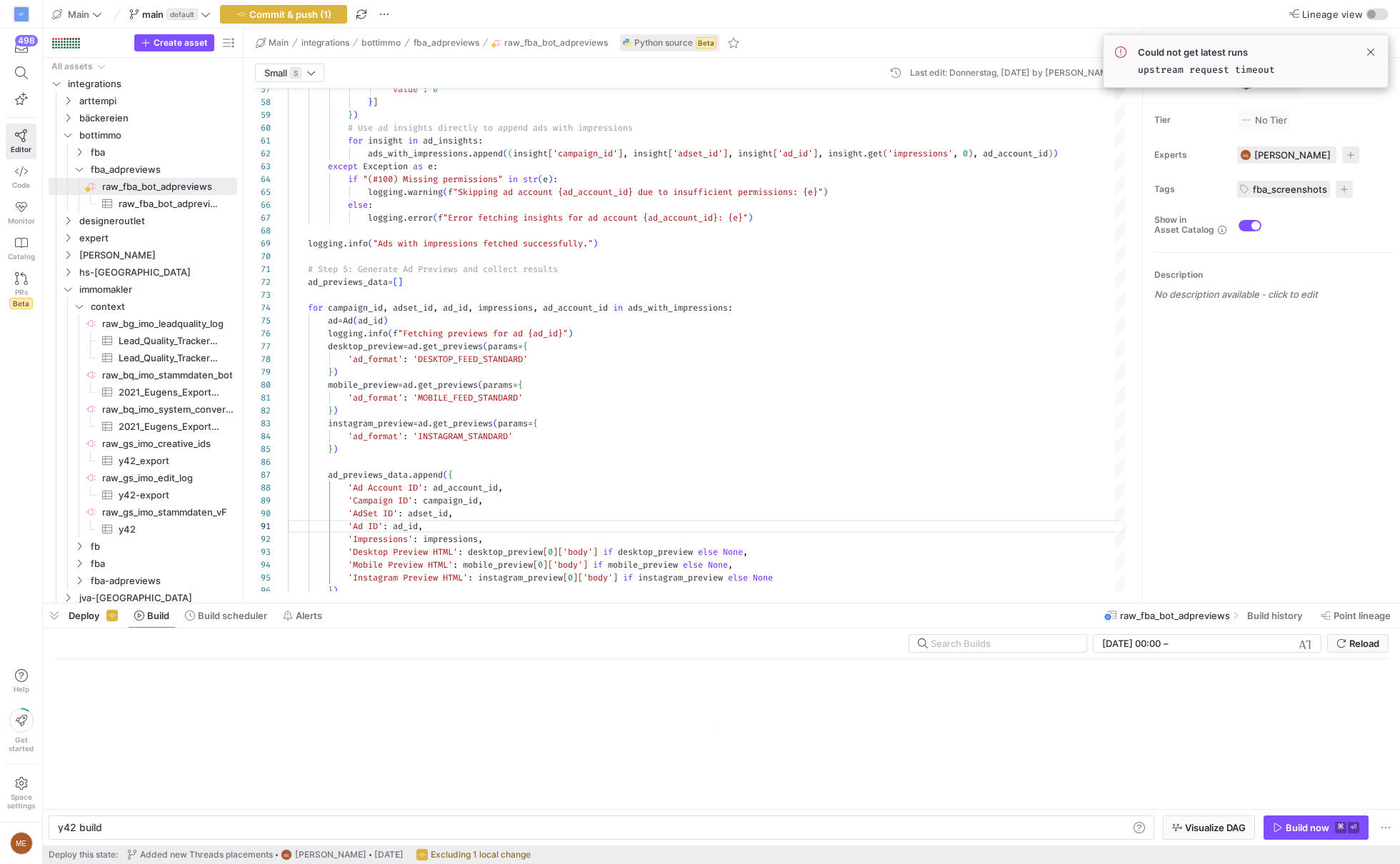
scroll to position [0, 43]
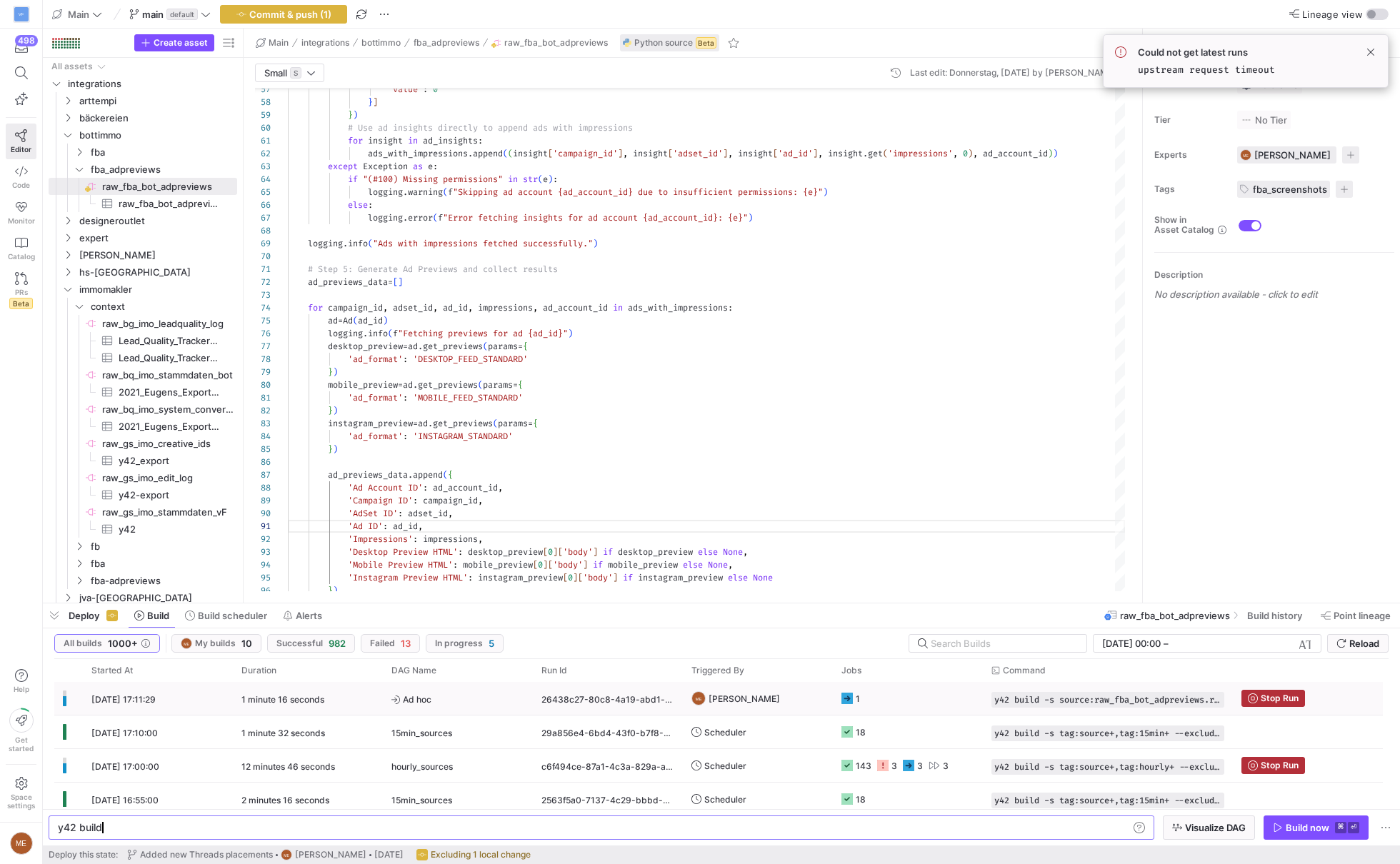
click at [890, 690] on y42-job-status-cell-renderer "1" at bounding box center [908, 698] width 133 height 31
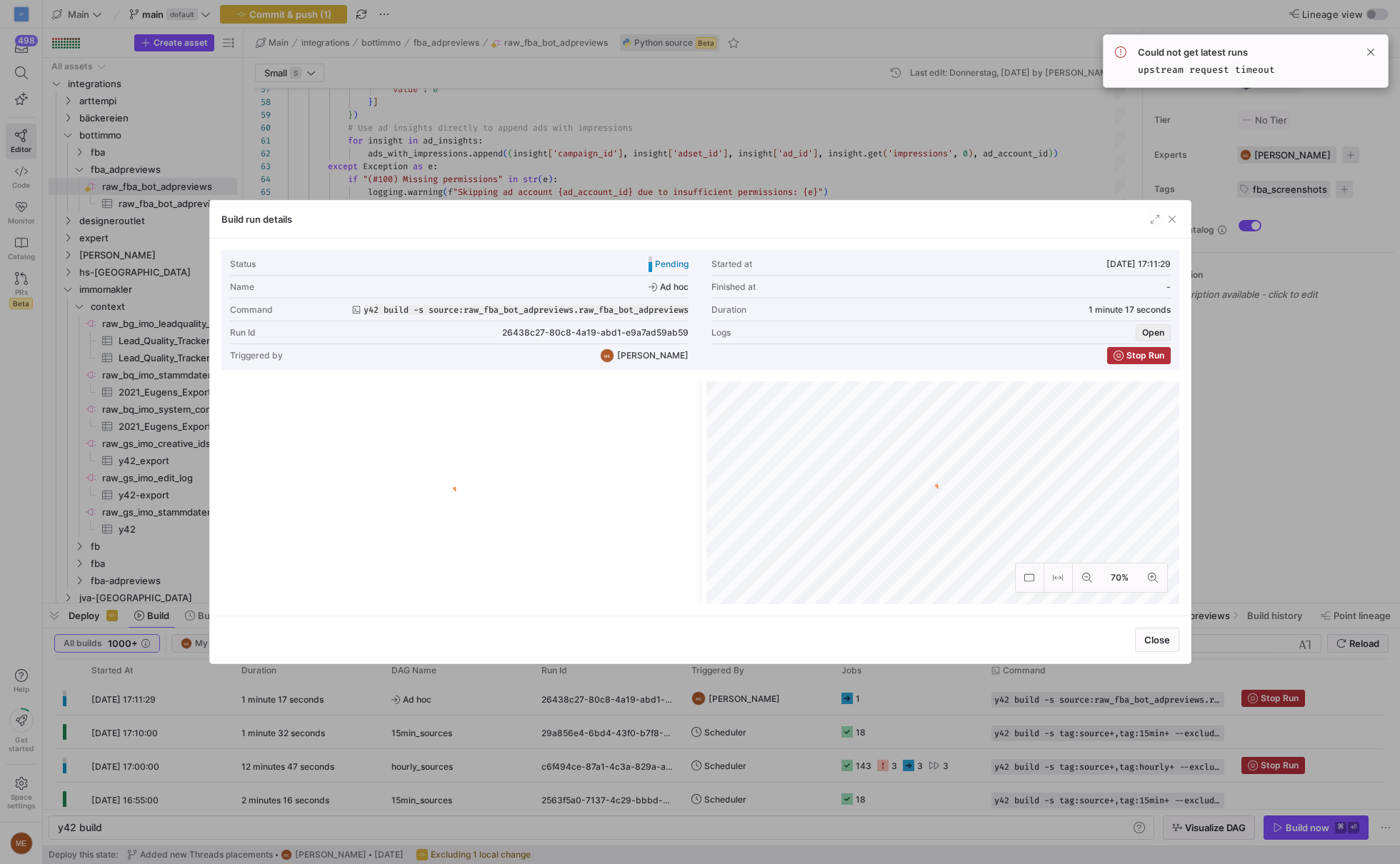
click at [1159, 333] on span "Open" at bounding box center [1153, 333] width 22 height 10
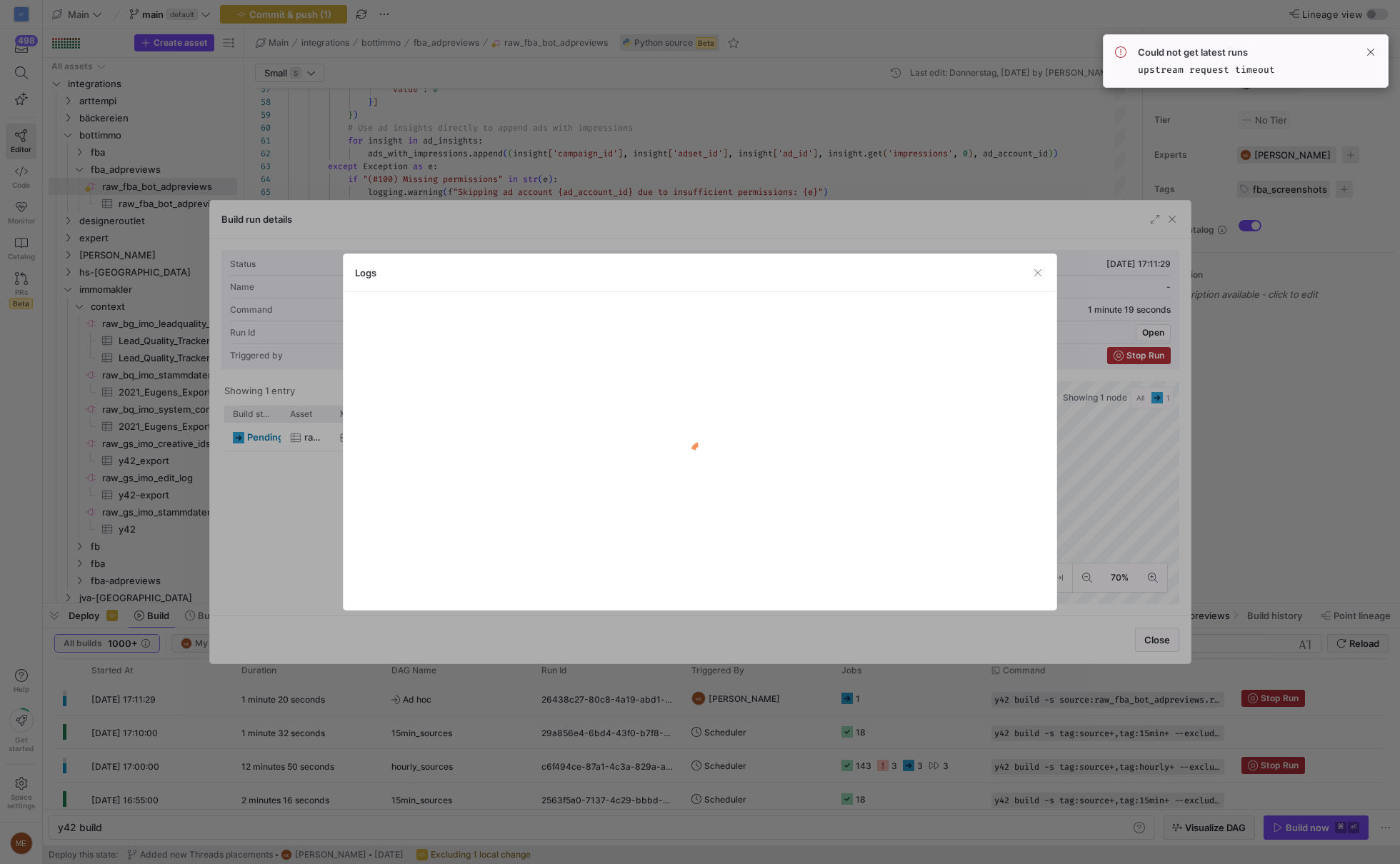
click at [0, 0] on y42-empty-state "No logs found" at bounding box center [0, 0] width 0 height 0
click at [599, 384] on y42-empty-state "No logs found" at bounding box center [700, 464] width 690 height 268
